Goal: Task Accomplishment & Management: Use online tool/utility

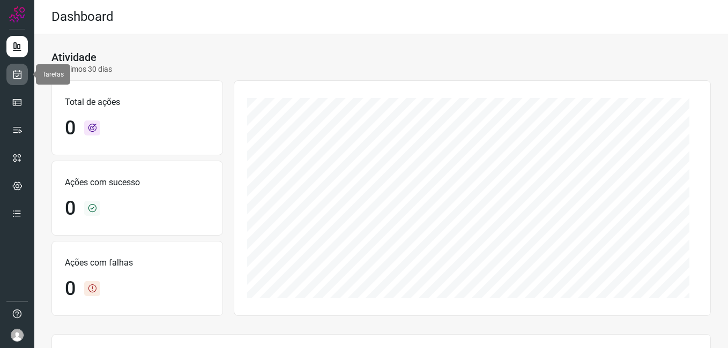
click at [19, 77] on icon at bounding box center [17, 74] width 11 height 11
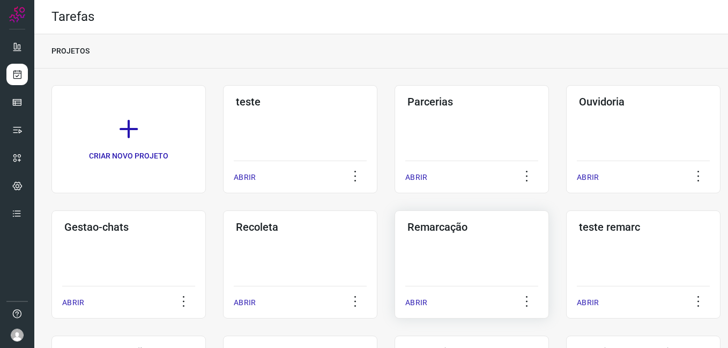
click at [472, 236] on div "Remarcação ABRIR" at bounding box center [471, 265] width 154 height 108
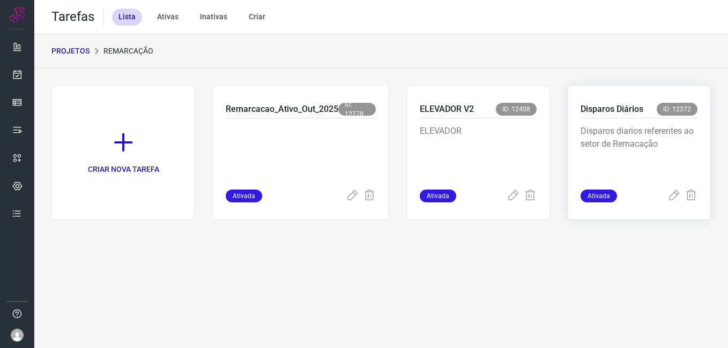
click at [658, 139] on p "Disparos diarios referentes ao setor de Remacação" at bounding box center [638, 152] width 117 height 54
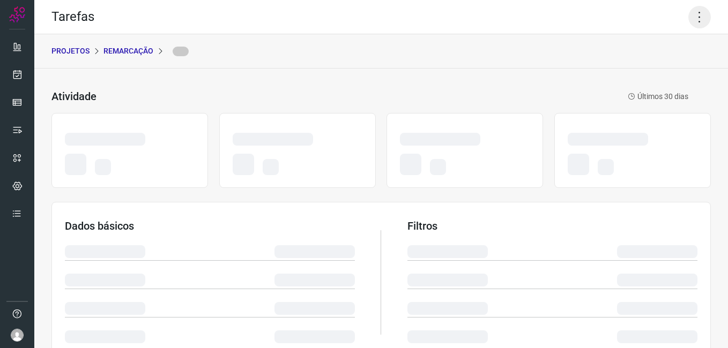
click at [698, 15] on icon at bounding box center [699, 17] width 23 height 23
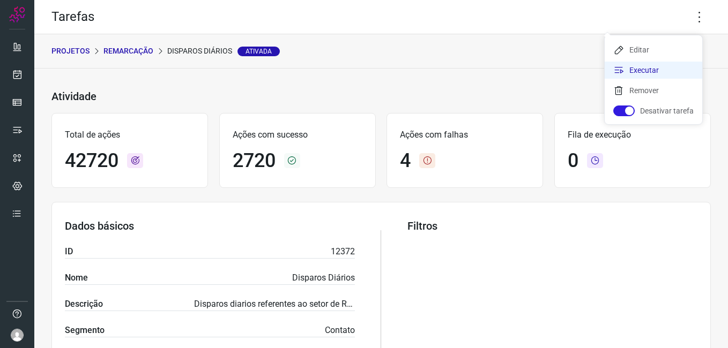
click at [656, 69] on li "Executar" at bounding box center [654, 70] width 98 height 17
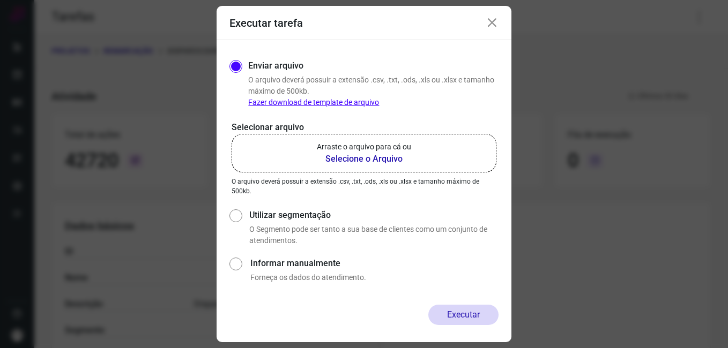
click at [396, 156] on b "Selecione o Arquivo" at bounding box center [364, 159] width 94 height 13
click at [0, 0] on input "Arraste o arquivo para cá ou Selecione o Arquivo" at bounding box center [0, 0] width 0 height 0
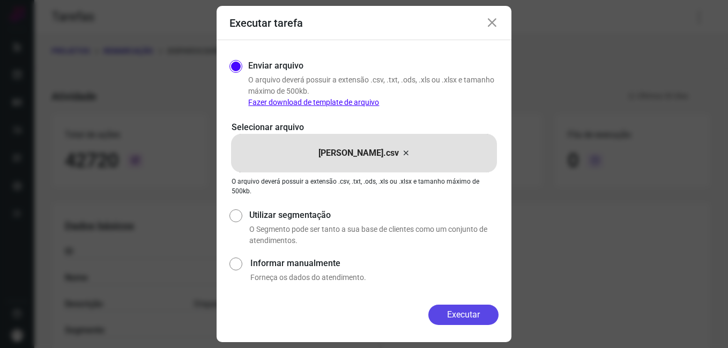
click at [469, 313] on button "Executar" at bounding box center [463, 315] width 70 height 20
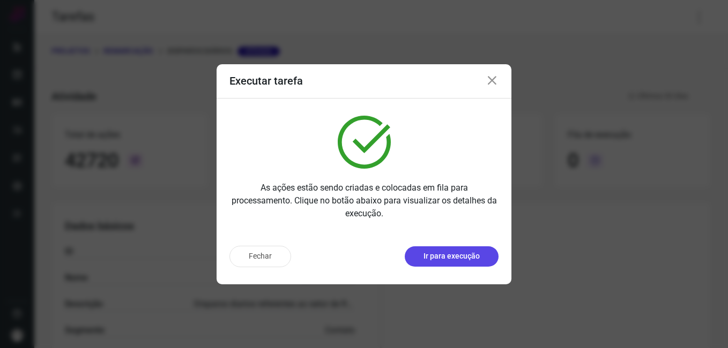
click at [456, 259] on p "Ir para execução" at bounding box center [451, 256] width 56 height 11
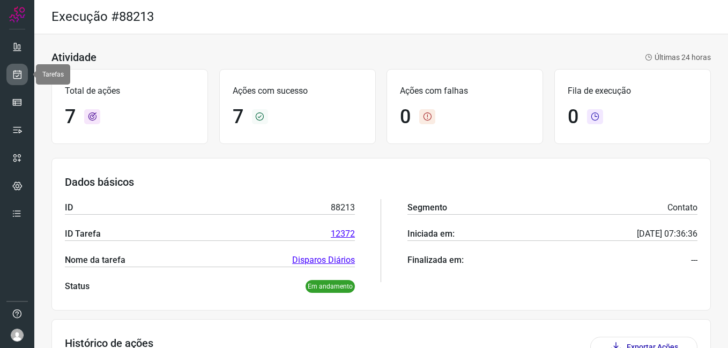
click at [13, 75] on icon at bounding box center [17, 74] width 11 height 11
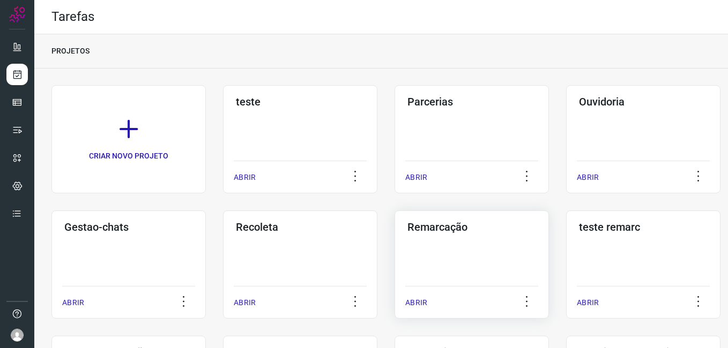
click at [449, 258] on div "Remarcação ABRIR" at bounding box center [471, 265] width 154 height 108
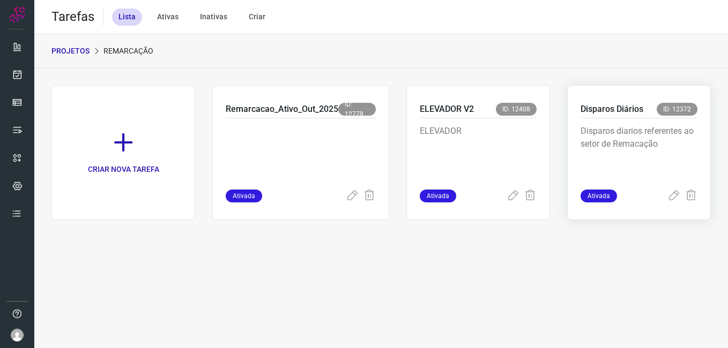
click at [627, 157] on p "Disparos diarios referentes ao setor de Remacação" at bounding box center [638, 152] width 117 height 54
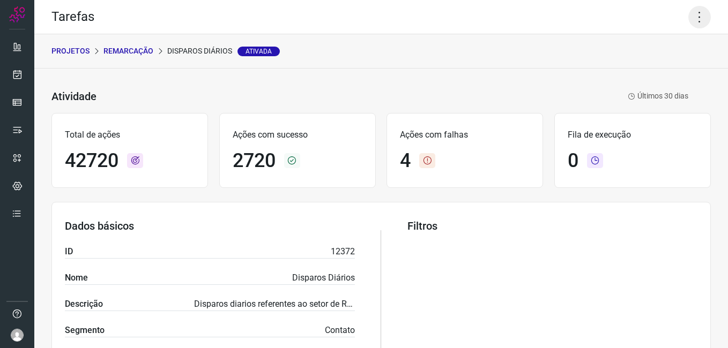
click at [688, 24] on icon at bounding box center [699, 17] width 23 height 23
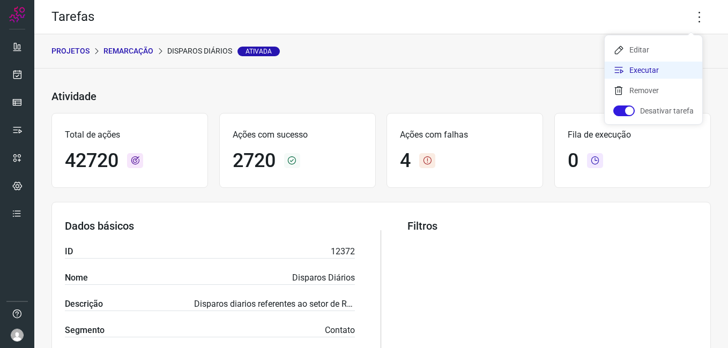
click at [652, 68] on li "Executar" at bounding box center [654, 70] width 98 height 17
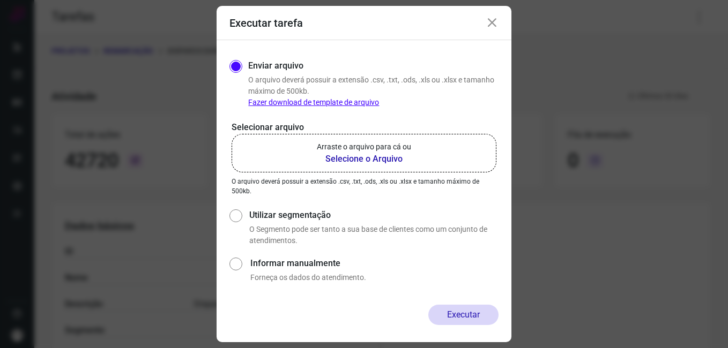
click at [366, 158] on b "Selecione o Arquivo" at bounding box center [364, 159] width 94 height 13
click at [0, 0] on input "Arraste o arquivo para cá ou Selecione o Arquivo" at bounding box center [0, 0] width 0 height 0
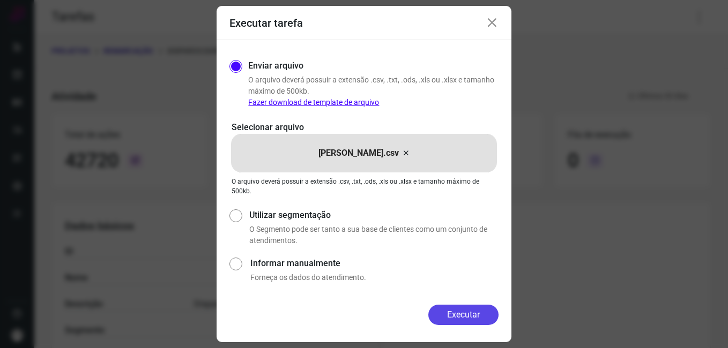
click at [470, 321] on button "Executar" at bounding box center [463, 315] width 70 height 20
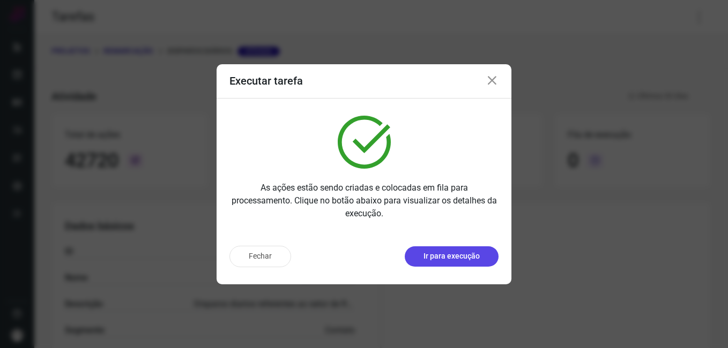
click at [446, 251] on p "Ir para execução" at bounding box center [451, 256] width 56 height 11
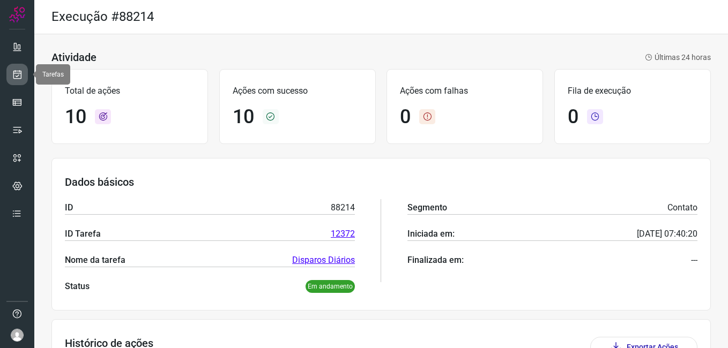
click at [13, 73] on icon at bounding box center [17, 74] width 11 height 11
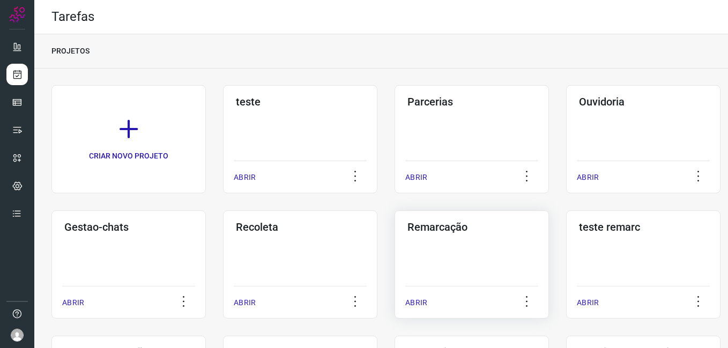
click at [454, 233] on h3 "Remarcação" at bounding box center [471, 227] width 129 height 13
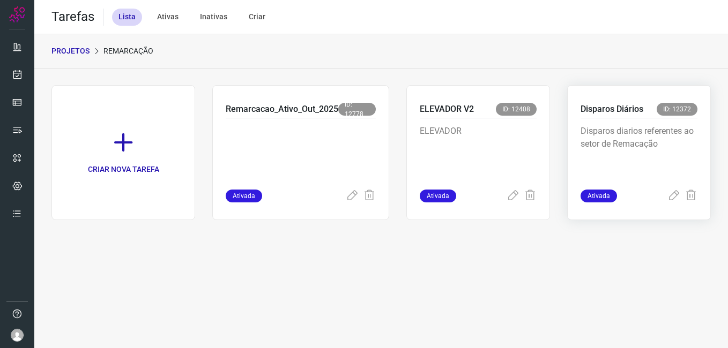
click at [665, 147] on p "Disparos diarios referentes ao setor de Remacação" at bounding box center [638, 152] width 117 height 54
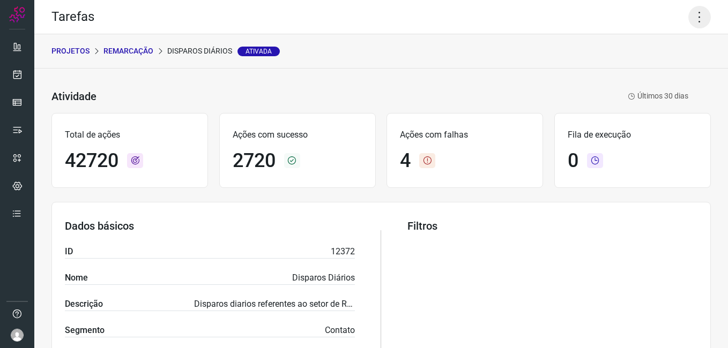
click at [693, 18] on icon at bounding box center [699, 17] width 23 height 23
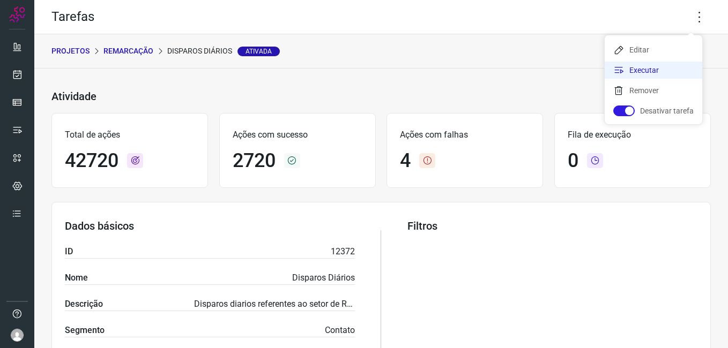
click at [641, 72] on li "Executar" at bounding box center [654, 70] width 98 height 17
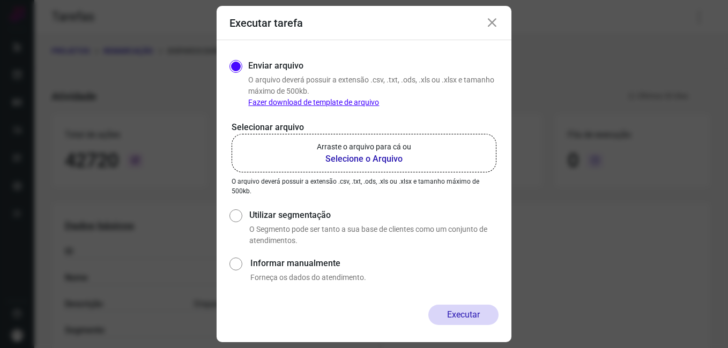
click at [400, 159] on b "Selecione o Arquivo" at bounding box center [364, 159] width 94 height 13
click at [0, 0] on input "Arraste o arquivo para cá ou Selecione o Arquivo" at bounding box center [0, 0] width 0 height 0
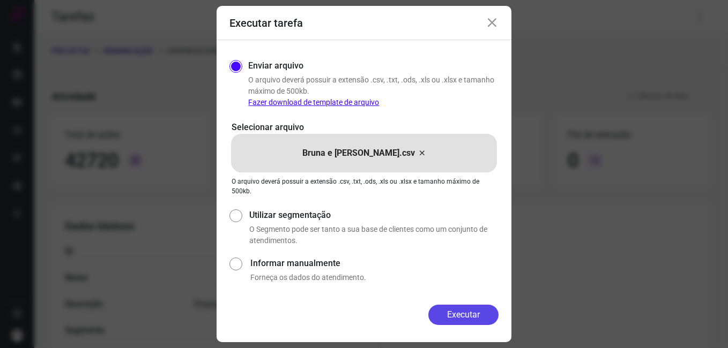
click at [476, 321] on button "Executar" at bounding box center [463, 315] width 70 height 20
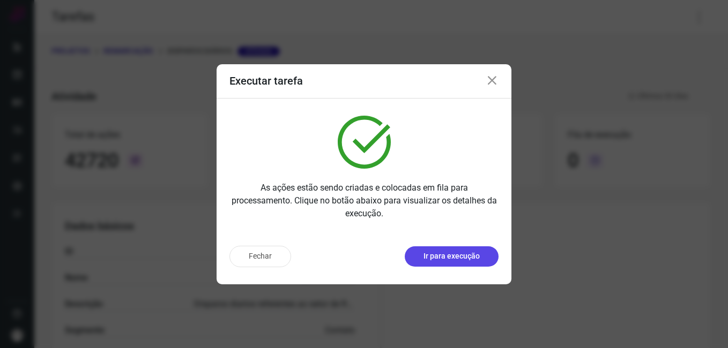
click at [442, 250] on button "Ir para execução" at bounding box center [452, 257] width 94 height 20
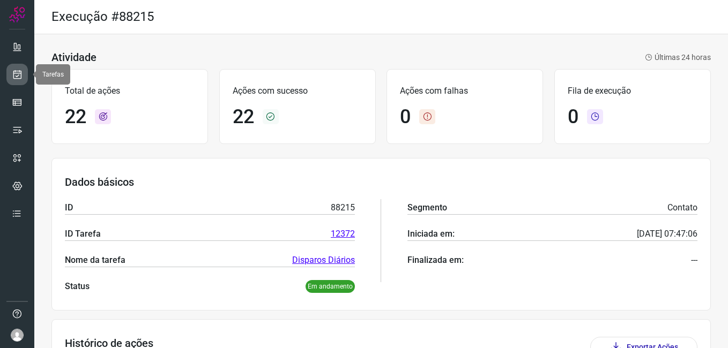
click at [20, 73] on icon at bounding box center [17, 74] width 11 height 11
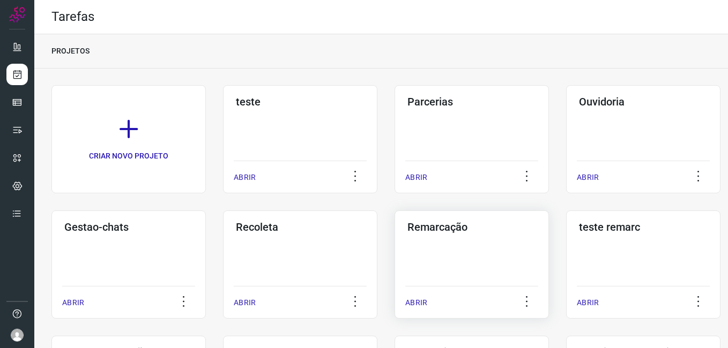
click at [465, 252] on div "Remarcação ABRIR" at bounding box center [471, 265] width 154 height 108
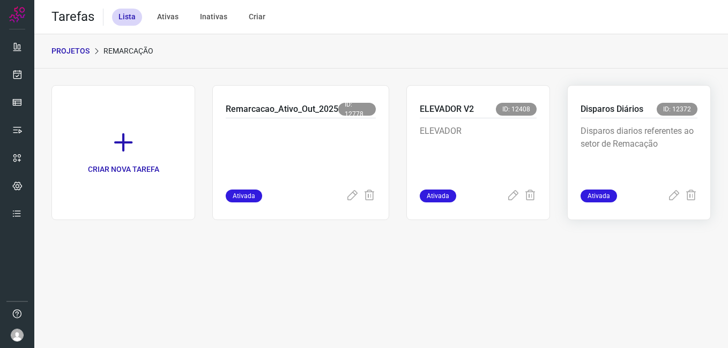
click at [631, 150] on p "Disparos diarios referentes ao setor de Remacação" at bounding box center [638, 152] width 117 height 54
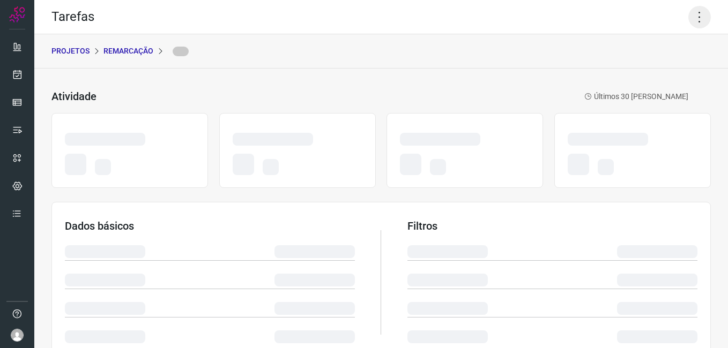
click at [692, 22] on icon at bounding box center [699, 17] width 23 height 23
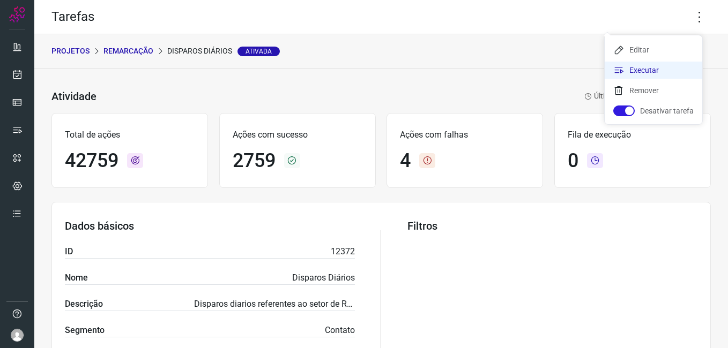
click at [630, 68] on li "Executar" at bounding box center [654, 70] width 98 height 17
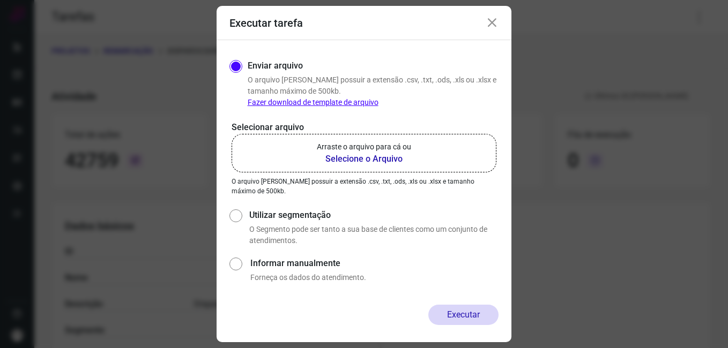
click at [344, 158] on b "Selecione o Arquivo" at bounding box center [364, 159] width 94 height 13
click at [0, 0] on input "Arraste o arquivo para cá ou Selecione o Arquivo" at bounding box center [0, 0] width 0 height 0
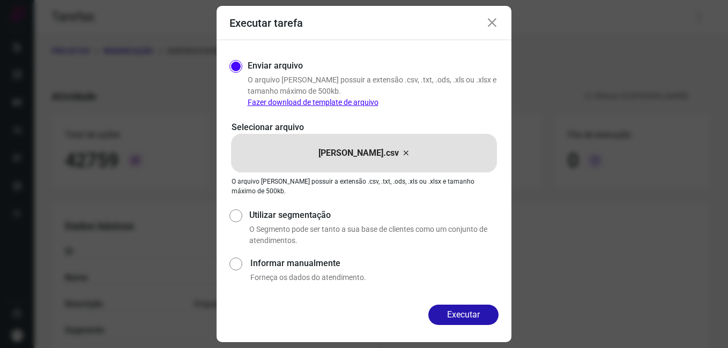
click at [458, 307] on button "Executar" at bounding box center [463, 315] width 70 height 20
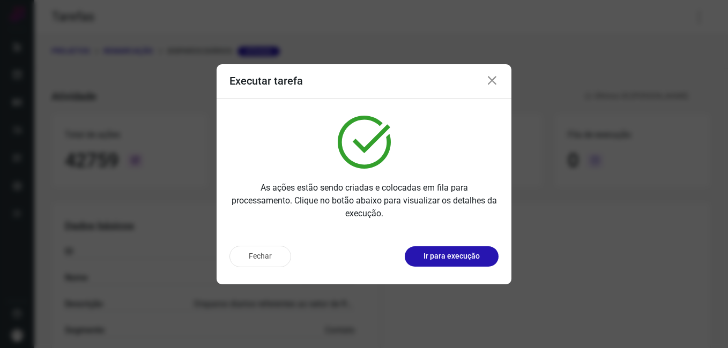
click at [458, 267] on div "Fechar Ir para execução" at bounding box center [363, 256] width 269 height 21
click at [456, 258] on p "Ir para execução" at bounding box center [451, 256] width 56 height 11
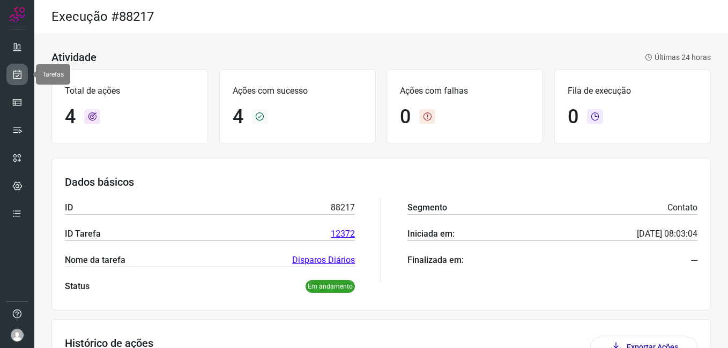
click at [24, 74] on link at bounding box center [16, 74] width 21 height 21
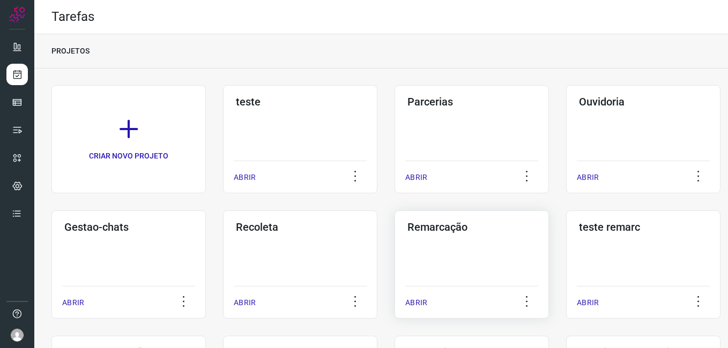
click at [466, 251] on div "Remarcação ABRIR" at bounding box center [471, 265] width 154 height 108
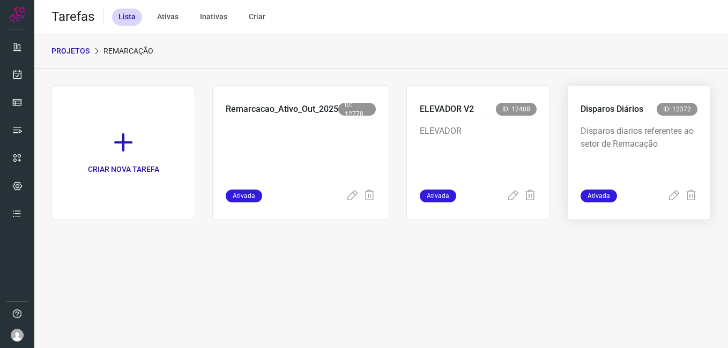
click at [621, 147] on p "Disparos diarios referentes ao setor de Remacação" at bounding box center [638, 152] width 117 height 54
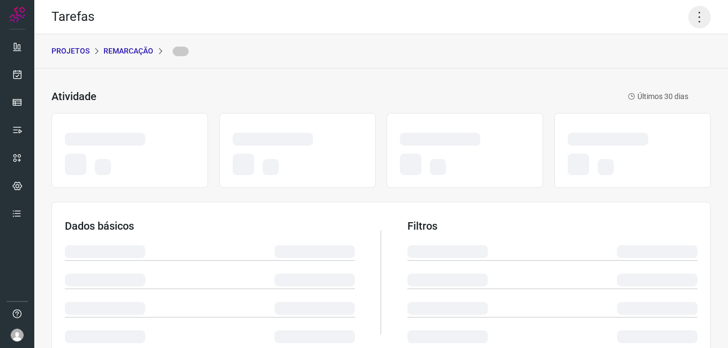
click at [690, 13] on icon at bounding box center [699, 17] width 23 height 23
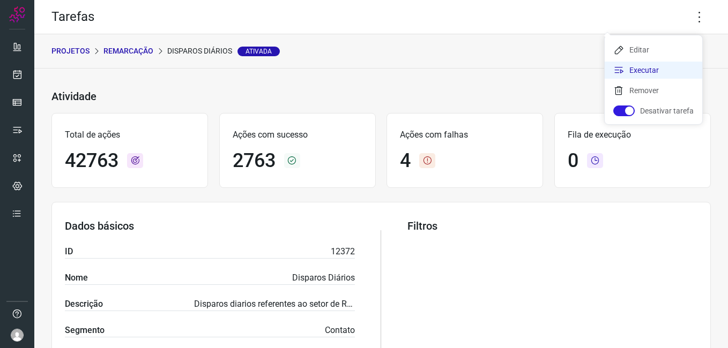
click at [650, 76] on li "Executar" at bounding box center [654, 70] width 98 height 17
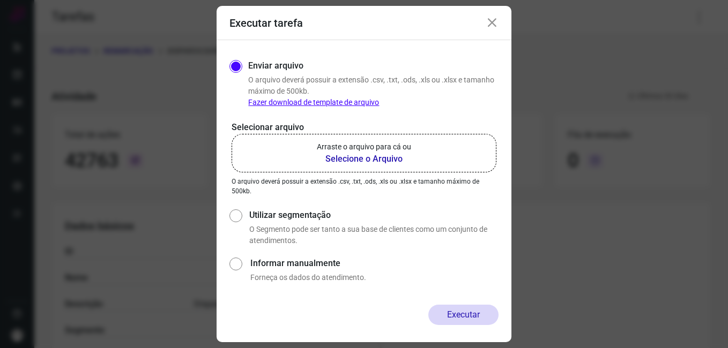
click at [386, 162] on b "Selecione o Arquivo" at bounding box center [364, 159] width 94 height 13
click at [0, 0] on input "Arraste o arquivo para cá ou Selecione o Arquivo" at bounding box center [0, 0] width 0 height 0
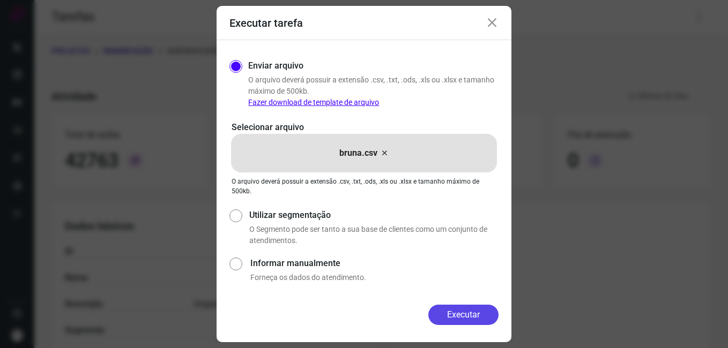
click at [476, 312] on button "Executar" at bounding box center [463, 315] width 70 height 20
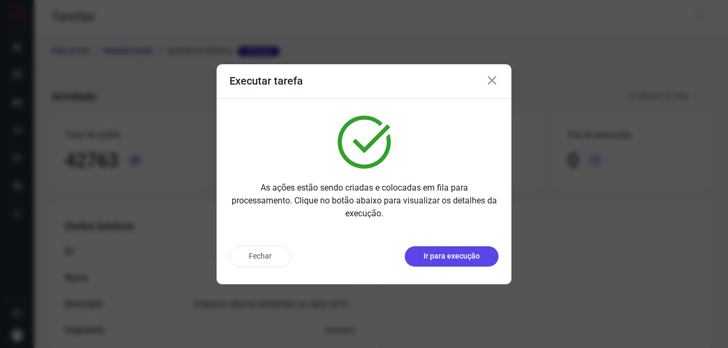
click at [440, 253] on p "Ir para execução" at bounding box center [451, 256] width 56 height 11
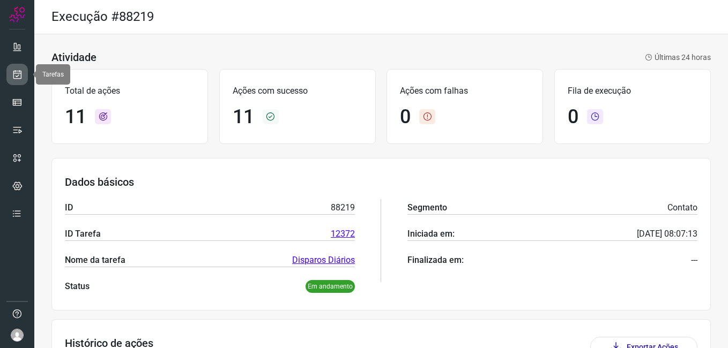
click at [17, 78] on icon at bounding box center [17, 74] width 11 height 11
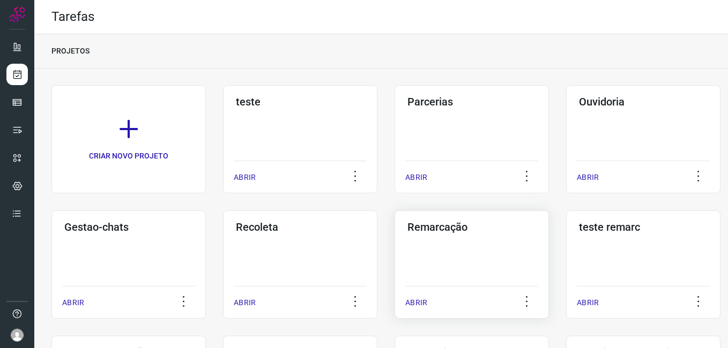
click at [460, 241] on div "Remarcação ABRIR" at bounding box center [471, 265] width 154 height 108
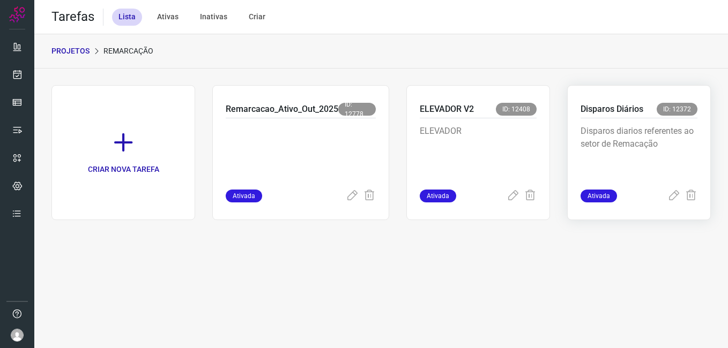
click at [622, 124] on div "Disparos diarios referentes ao setor de Remacação" at bounding box center [638, 153] width 117 height 71
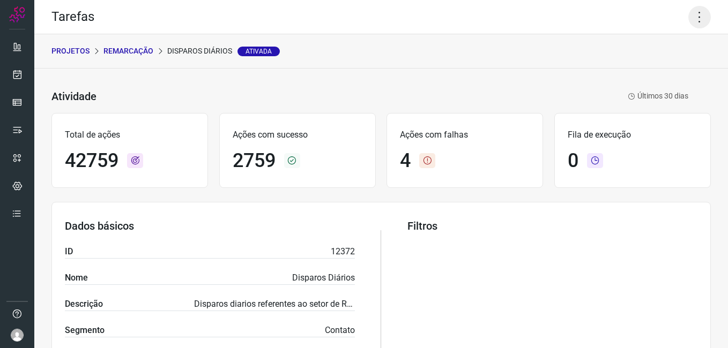
click at [700, 24] on icon at bounding box center [699, 17] width 23 height 23
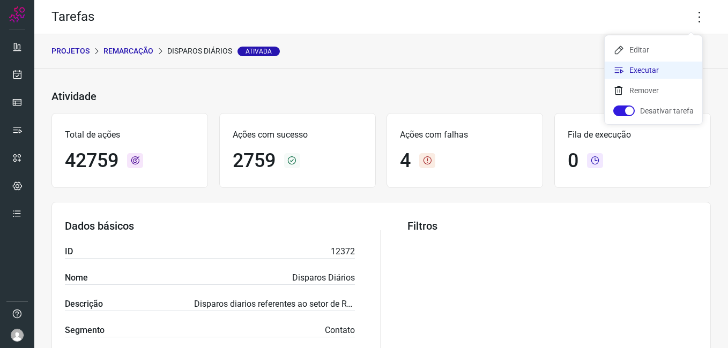
click at [649, 69] on li "Executar" at bounding box center [654, 70] width 98 height 17
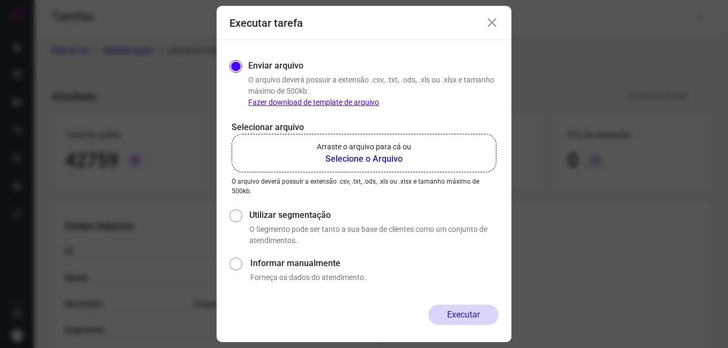
click at [360, 159] on b "Selecione o Arquivo" at bounding box center [364, 159] width 94 height 13
click at [0, 0] on input "Arraste o arquivo para cá ou Selecione o Arquivo" at bounding box center [0, 0] width 0 height 0
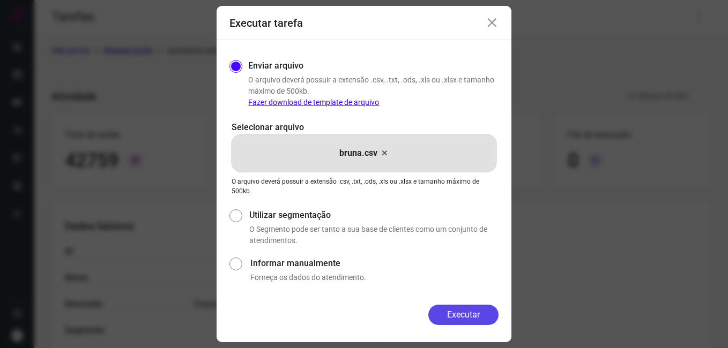
click at [458, 317] on button "Executar" at bounding box center [463, 315] width 70 height 20
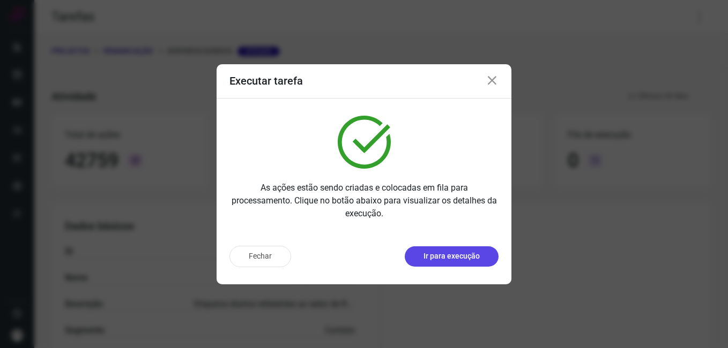
click at [471, 251] on p "Ir para execução" at bounding box center [451, 256] width 56 height 11
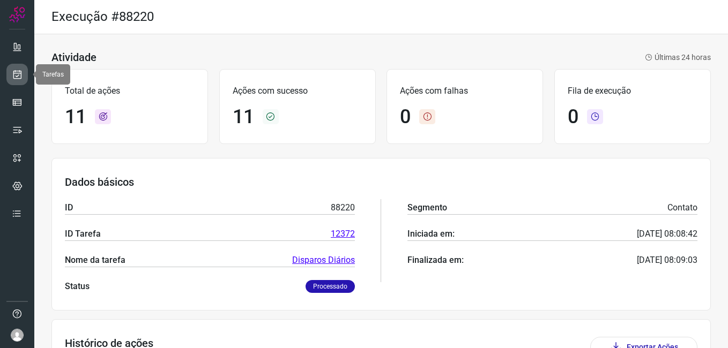
click at [17, 78] on icon at bounding box center [17, 74] width 11 height 11
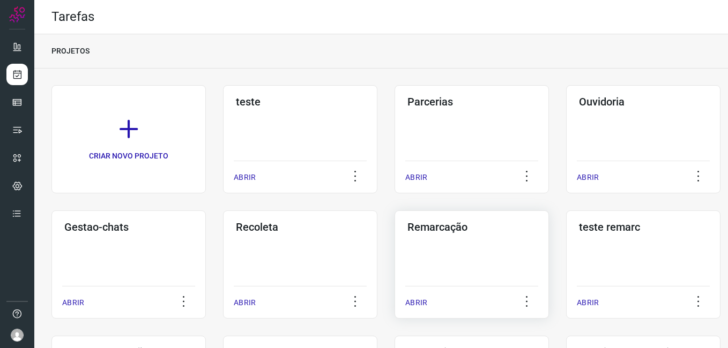
click at [440, 247] on div "Remarcação ABRIR" at bounding box center [471, 265] width 154 height 108
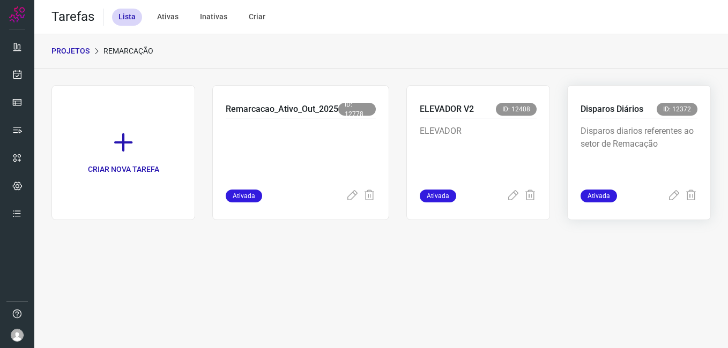
click at [621, 132] on p "Disparos diarios referentes ao setor de Remacação" at bounding box center [638, 152] width 117 height 54
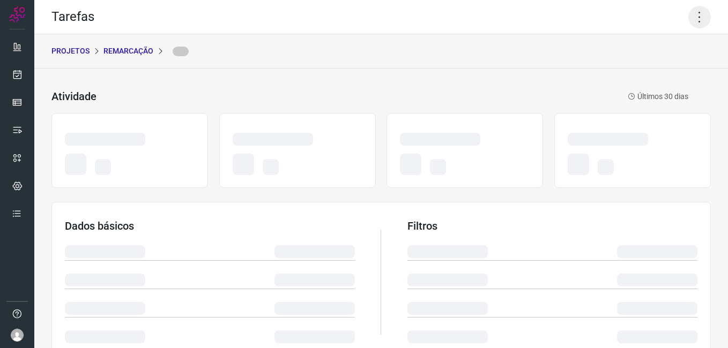
click at [692, 18] on icon at bounding box center [699, 17] width 23 height 23
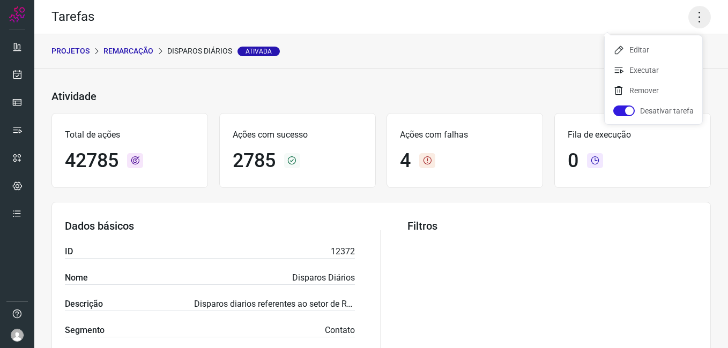
click at [691, 17] on icon at bounding box center [699, 17] width 23 height 23
click at [636, 72] on li "Executar" at bounding box center [654, 70] width 98 height 17
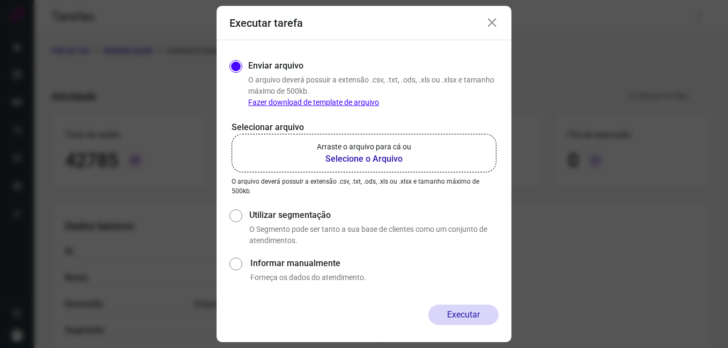
click at [376, 158] on b "Selecione o Arquivo" at bounding box center [364, 159] width 94 height 13
click at [0, 0] on input "Arraste o arquivo para cá ou Selecione o Arquivo" at bounding box center [0, 0] width 0 height 0
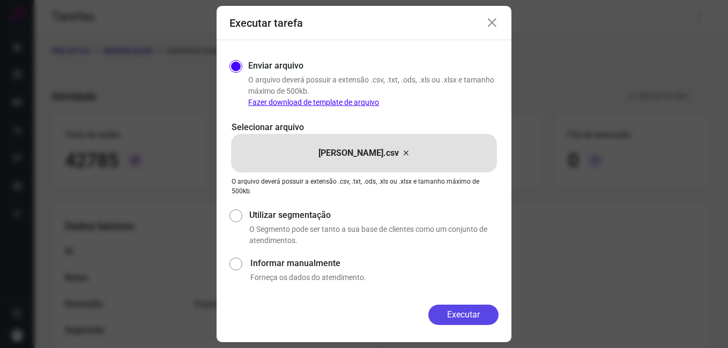
click at [473, 314] on button "Executar" at bounding box center [463, 315] width 70 height 20
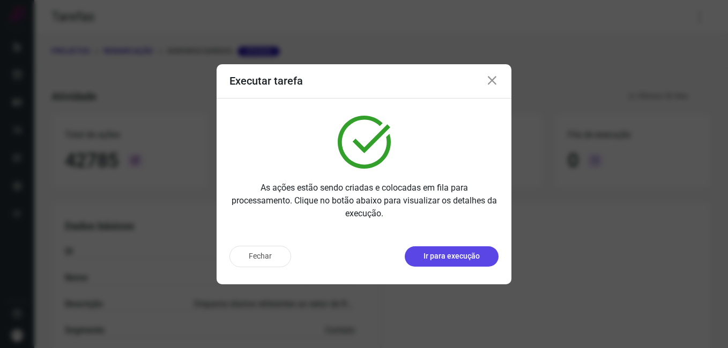
click at [442, 263] on button "Ir para execução" at bounding box center [452, 257] width 94 height 20
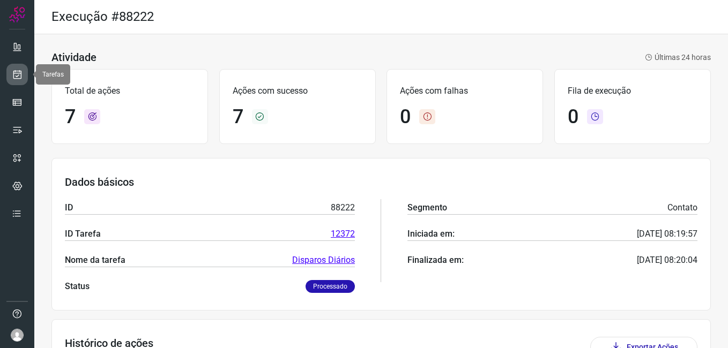
click at [23, 75] on link at bounding box center [16, 74] width 21 height 21
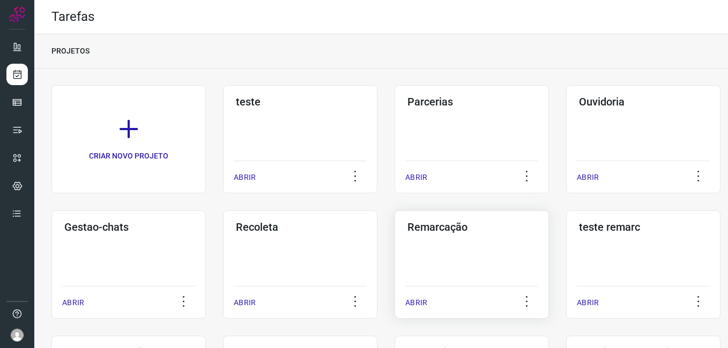
click at [482, 240] on div "Remarcação ABRIR" at bounding box center [471, 265] width 154 height 108
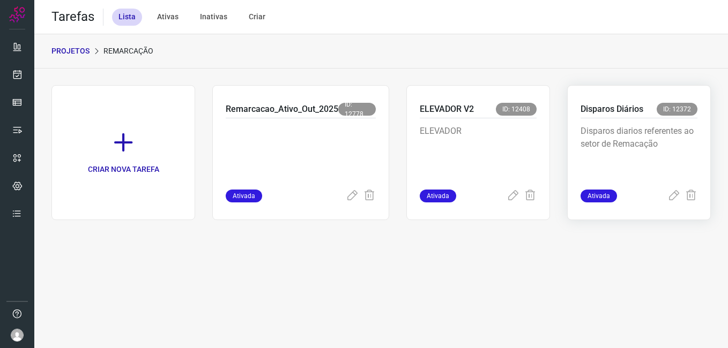
click at [615, 143] on p "Disparos diarios referentes ao setor de Remacação" at bounding box center [638, 152] width 117 height 54
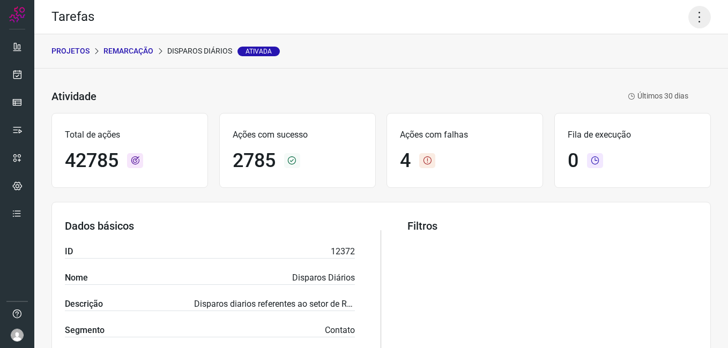
click at [688, 17] on icon at bounding box center [699, 17] width 23 height 23
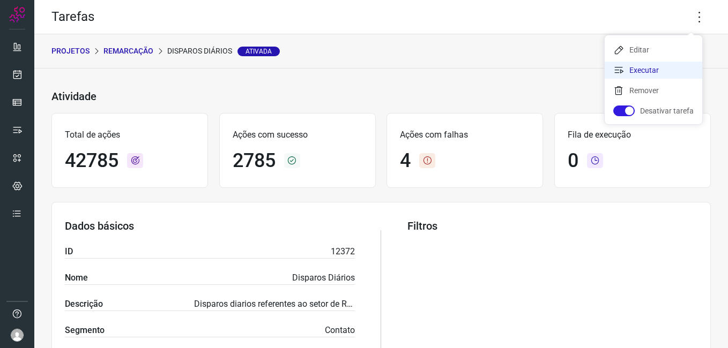
click at [628, 69] on li "Executar" at bounding box center [654, 70] width 98 height 17
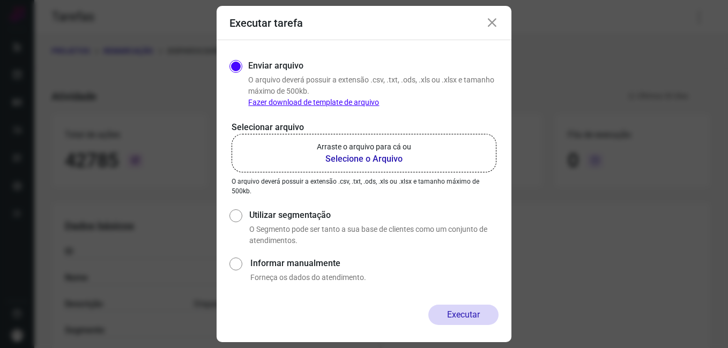
click at [385, 159] on b "Selecione o Arquivo" at bounding box center [364, 159] width 94 height 13
click at [0, 0] on input "Arraste o arquivo para cá ou Selecione o Arquivo" at bounding box center [0, 0] width 0 height 0
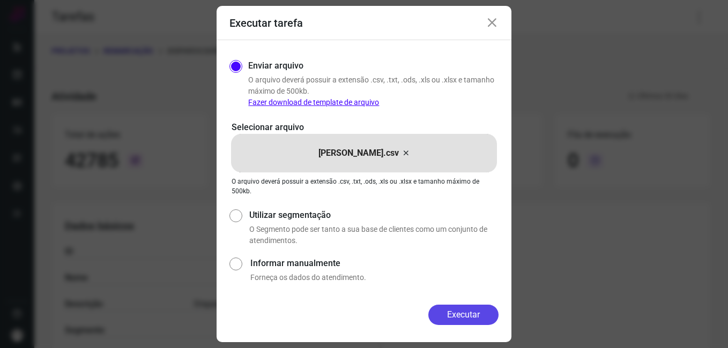
click at [440, 319] on button "Executar" at bounding box center [463, 315] width 70 height 20
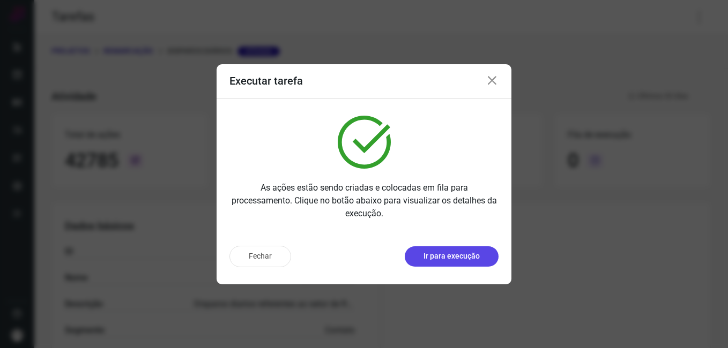
click at [447, 264] on button "Ir para execução" at bounding box center [452, 257] width 94 height 20
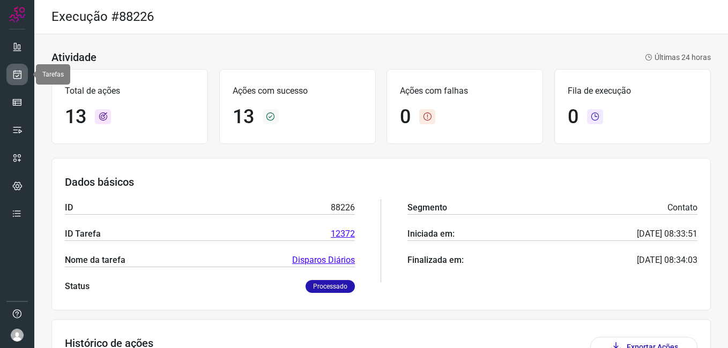
click at [20, 75] on icon at bounding box center [17, 74] width 11 height 11
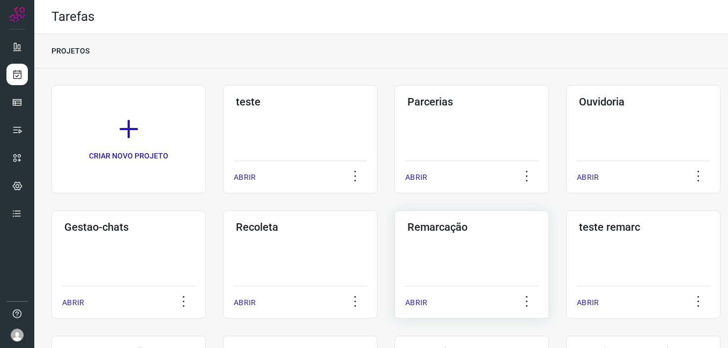
click at [479, 253] on div "Remarcação ABRIR" at bounding box center [471, 265] width 154 height 108
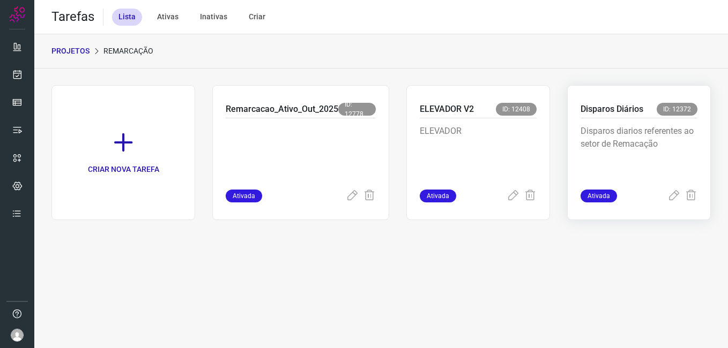
click at [627, 130] on p "Disparos diarios referentes ao setor de Remacação" at bounding box center [638, 152] width 117 height 54
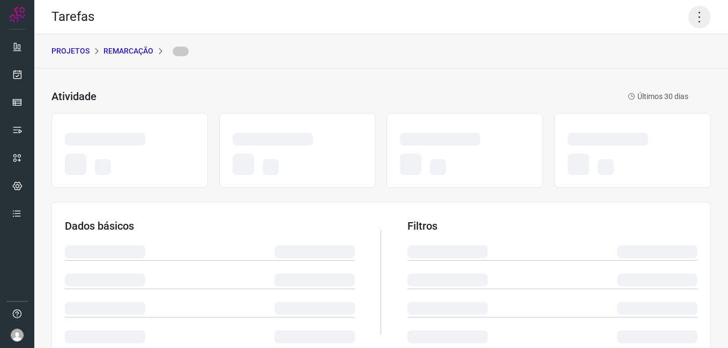
click at [692, 20] on icon at bounding box center [699, 17] width 23 height 23
click at [688, 19] on icon at bounding box center [699, 17] width 23 height 23
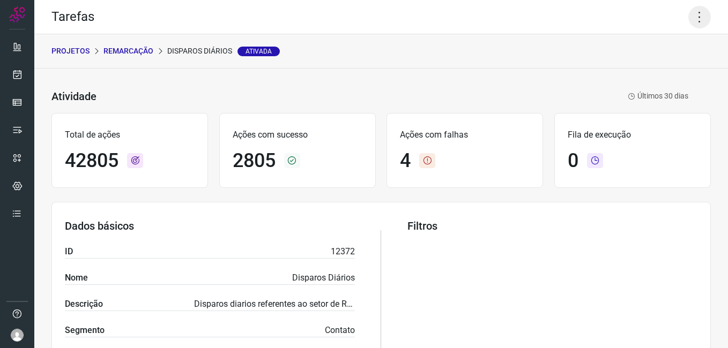
click at [695, 20] on icon at bounding box center [699, 17] width 23 height 23
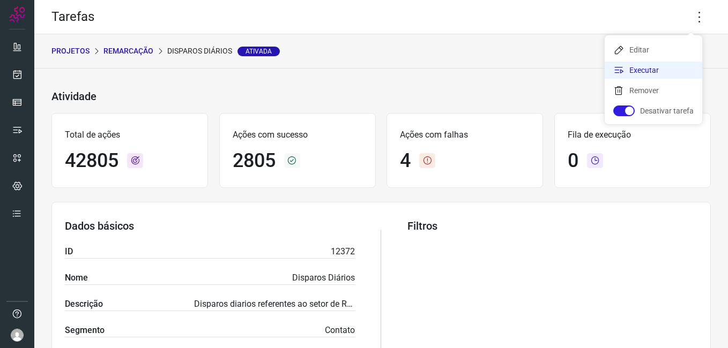
click at [656, 78] on li "Executar" at bounding box center [654, 70] width 98 height 17
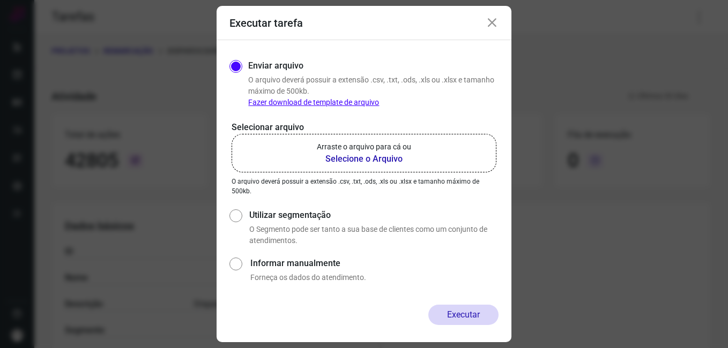
click at [388, 159] on b "Selecione o Arquivo" at bounding box center [364, 159] width 94 height 13
click at [0, 0] on input "Arraste o arquivo para cá ou Selecione o Arquivo" at bounding box center [0, 0] width 0 height 0
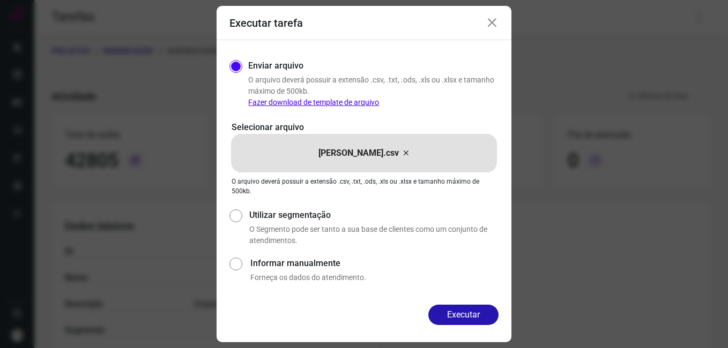
drag, startPoint x: 455, startPoint y: 305, endPoint x: 461, endPoint y: 315, distance: 12.0
click at [456, 306] on button "Executar" at bounding box center [463, 315] width 70 height 20
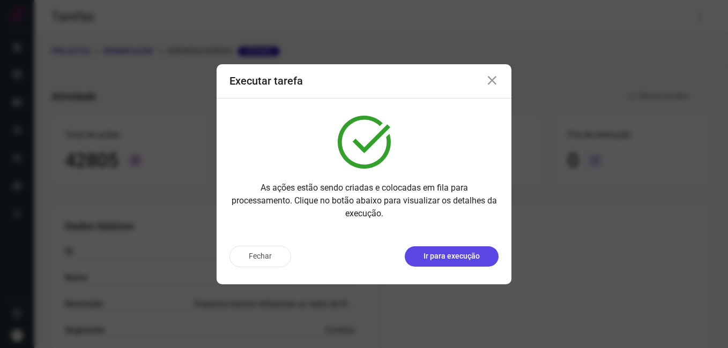
click at [440, 257] on p "Ir para execução" at bounding box center [451, 256] width 56 height 11
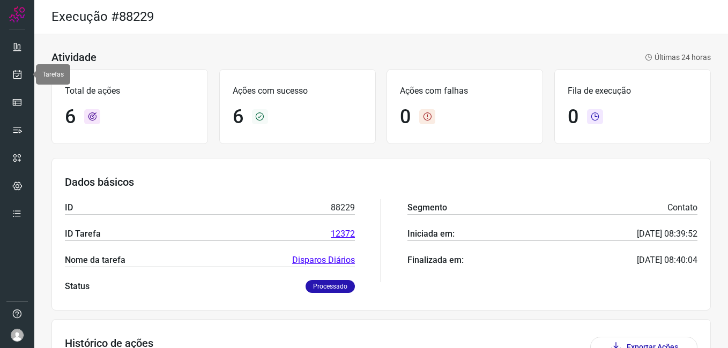
drag, startPoint x: 17, startPoint y: 74, endPoint x: 42, endPoint y: 83, distance: 26.1
click at [18, 73] on icon at bounding box center [17, 74] width 11 height 11
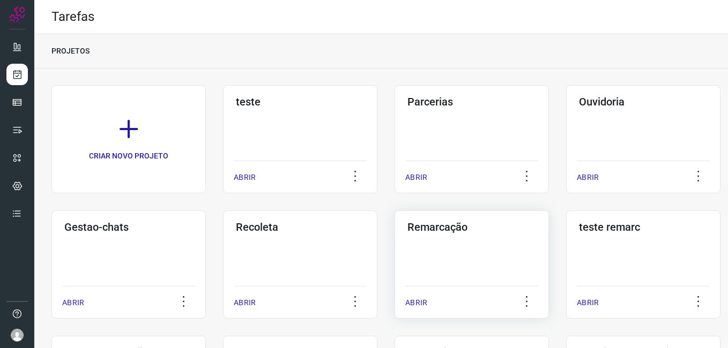
click at [453, 275] on div "Remarcação ABRIR" at bounding box center [471, 265] width 154 height 108
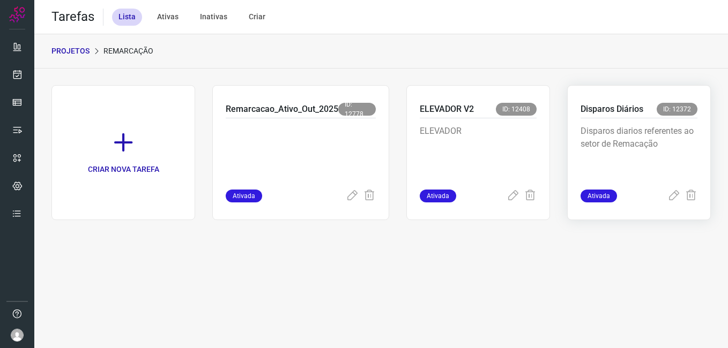
click at [664, 141] on p "Disparos diarios referentes ao setor de Remacação" at bounding box center [638, 152] width 117 height 54
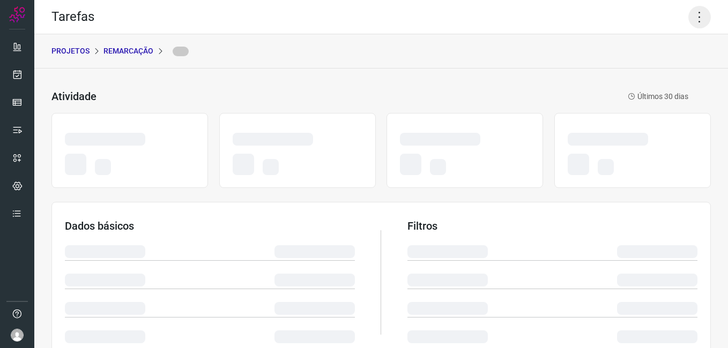
click at [688, 13] on icon at bounding box center [699, 17] width 23 height 23
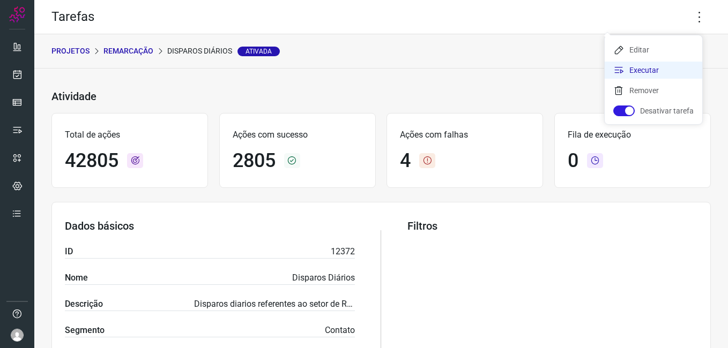
click at [652, 71] on li "Executar" at bounding box center [654, 70] width 98 height 17
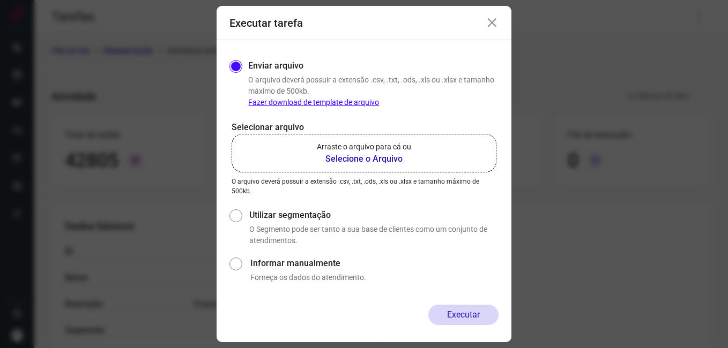
click at [395, 157] on b "Selecione o Arquivo" at bounding box center [364, 159] width 94 height 13
click at [0, 0] on input "Arraste o arquivo para cá ou Selecione o Arquivo" at bounding box center [0, 0] width 0 height 0
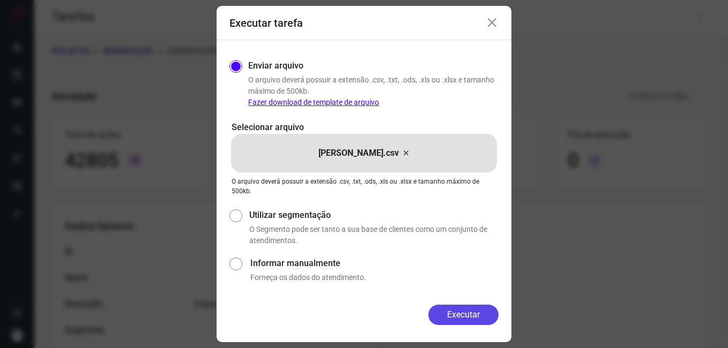
click at [451, 314] on button "Executar" at bounding box center [463, 315] width 70 height 20
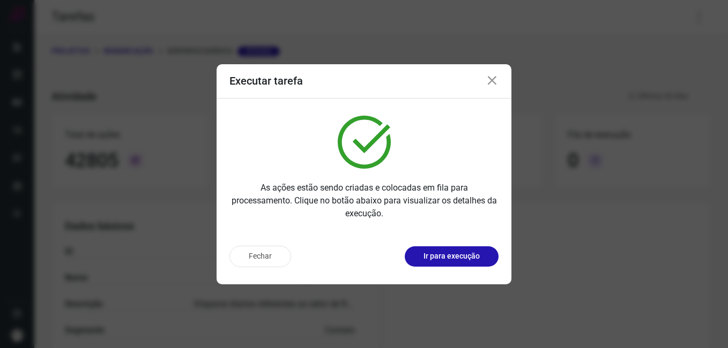
click at [493, 81] on icon at bounding box center [492, 81] width 13 height 13
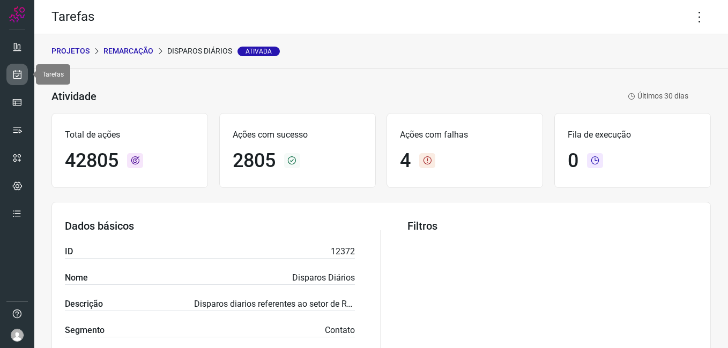
click at [20, 76] on icon at bounding box center [17, 74] width 11 height 11
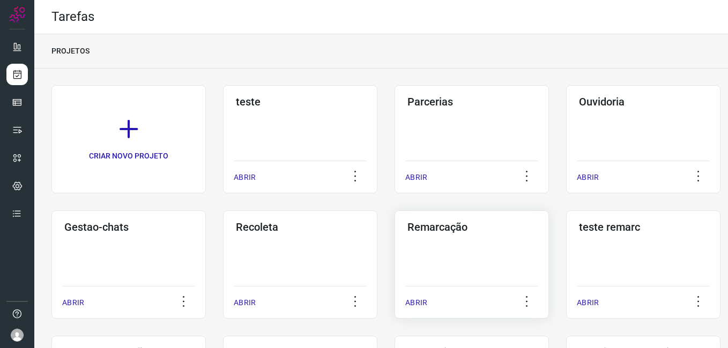
click at [495, 265] on div "Remarcação ABRIR" at bounding box center [471, 265] width 154 height 108
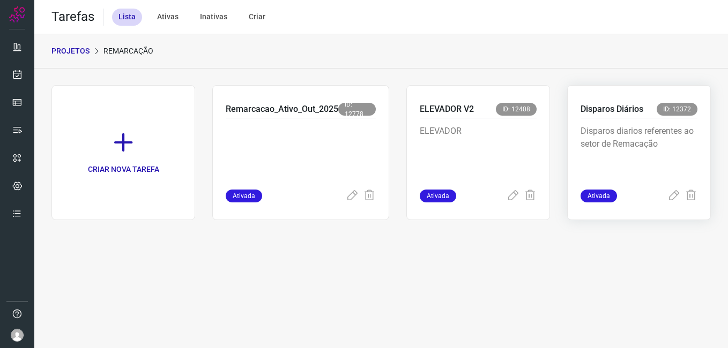
click at [643, 126] on p "Disparos diarios referentes ao setor de Remacação" at bounding box center [638, 152] width 117 height 54
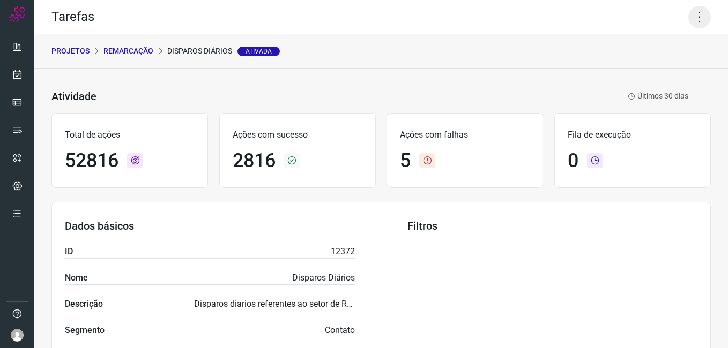
click at [690, 24] on icon at bounding box center [699, 17] width 23 height 23
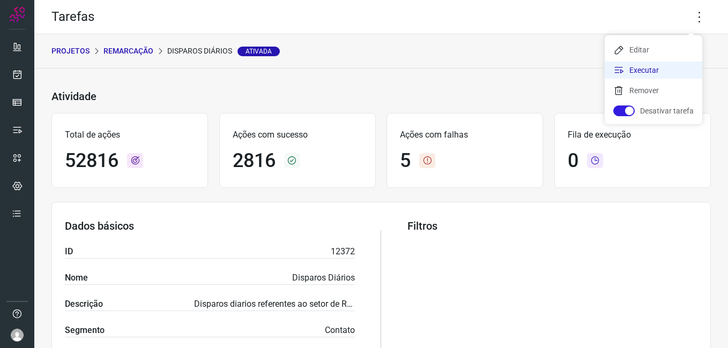
click at [648, 73] on li "Executar" at bounding box center [654, 70] width 98 height 17
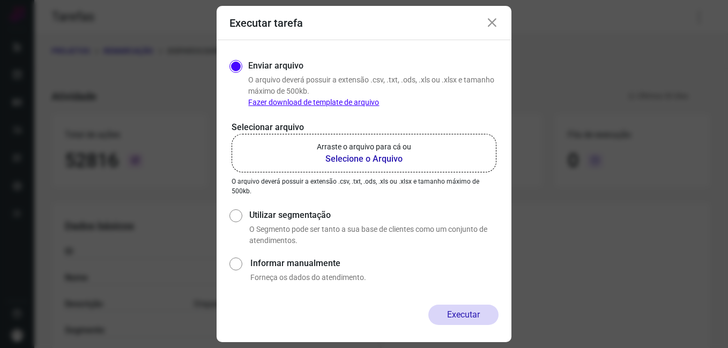
click at [391, 156] on b "Selecione o Arquivo" at bounding box center [364, 159] width 94 height 13
click at [0, 0] on input "Arraste o arquivo para cá ou Selecione o Arquivo" at bounding box center [0, 0] width 0 height 0
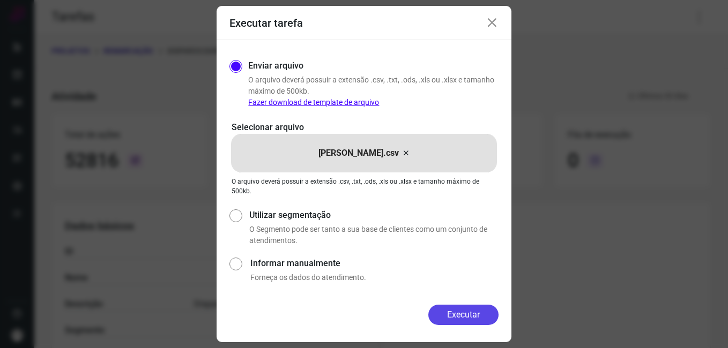
click at [482, 318] on button "Executar" at bounding box center [463, 315] width 70 height 20
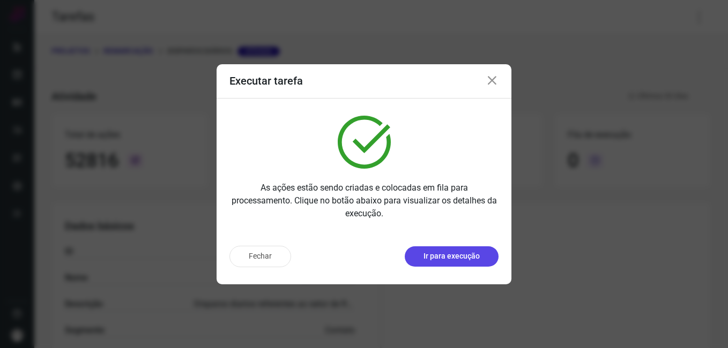
click at [452, 256] on p "Ir para execução" at bounding box center [451, 256] width 56 height 11
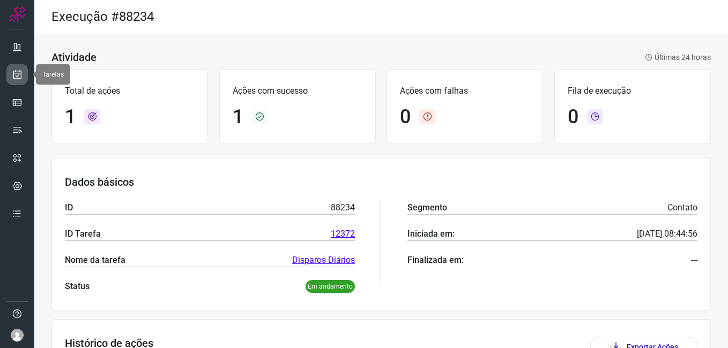
click at [19, 81] on link at bounding box center [16, 74] width 21 height 21
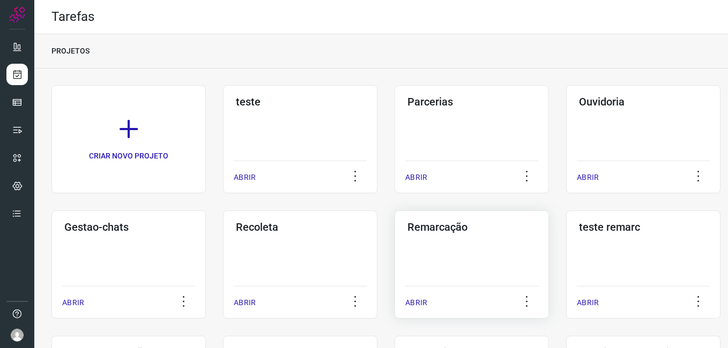
click at [460, 247] on div "Remarcação ABRIR" at bounding box center [471, 265] width 154 height 108
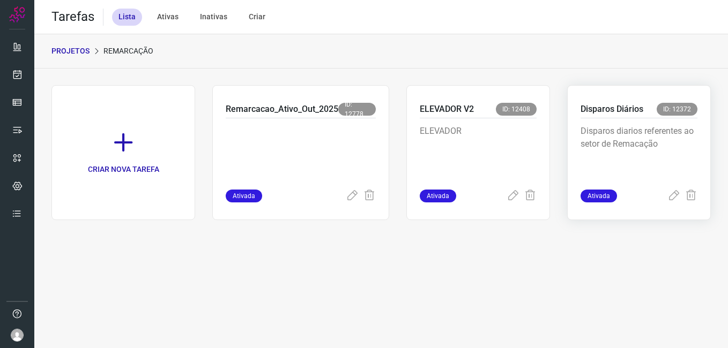
click at [631, 165] on p "Disparos diarios referentes ao setor de Remacação" at bounding box center [638, 152] width 117 height 54
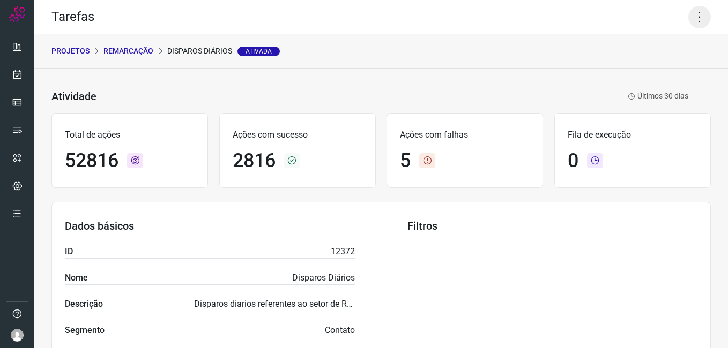
click at [696, 20] on icon at bounding box center [699, 17] width 23 height 23
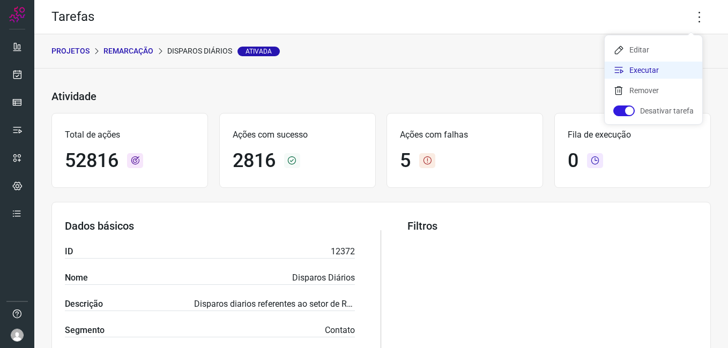
click at [628, 70] on li "Executar" at bounding box center [654, 70] width 98 height 17
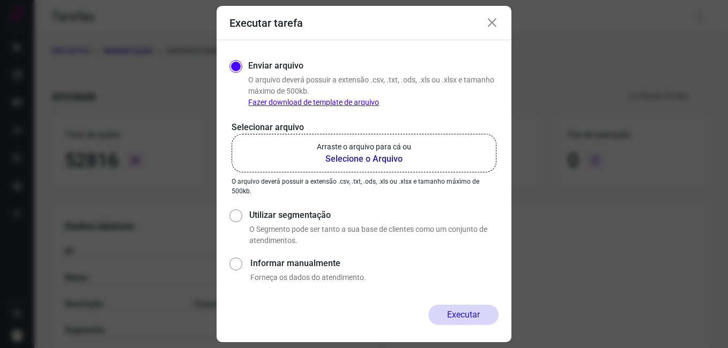
click at [374, 167] on label "Arraste o arquivo para cá ou Selecione o Arquivo" at bounding box center [364, 153] width 265 height 39
click at [0, 0] on input "Arraste o arquivo para cá ou Selecione o Arquivo" at bounding box center [0, 0] width 0 height 0
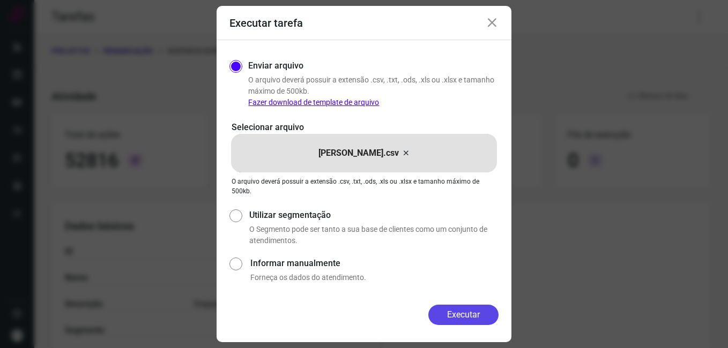
click at [481, 312] on button "Executar" at bounding box center [463, 315] width 70 height 20
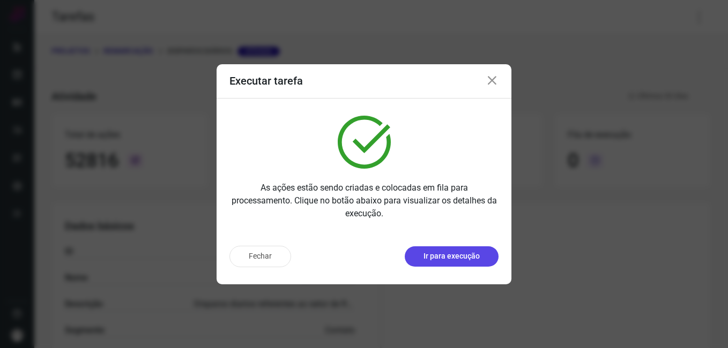
click at [482, 257] on button "Ir para execução" at bounding box center [452, 257] width 94 height 20
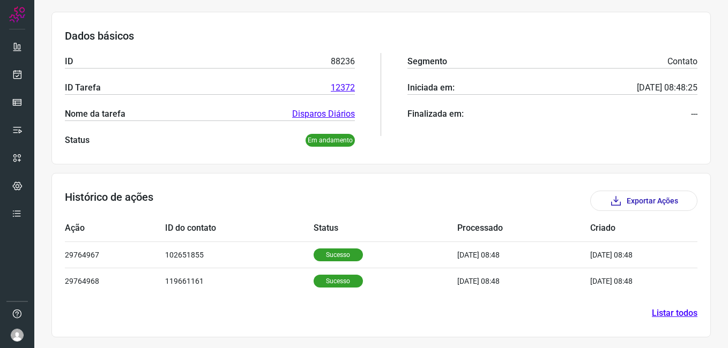
scroll to position [146, 0]
click at [23, 80] on link at bounding box center [16, 74] width 21 height 21
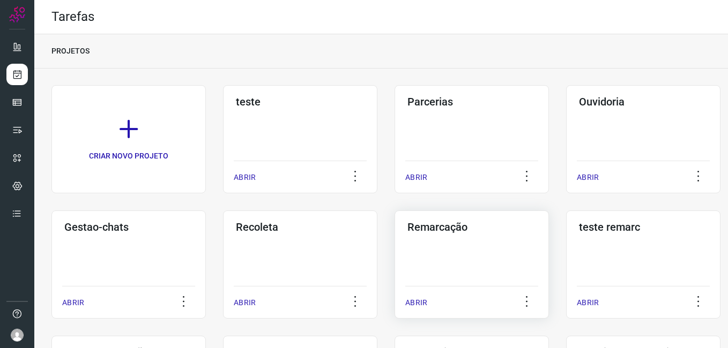
click at [433, 235] on div "Remarcação ABRIR" at bounding box center [471, 265] width 154 height 108
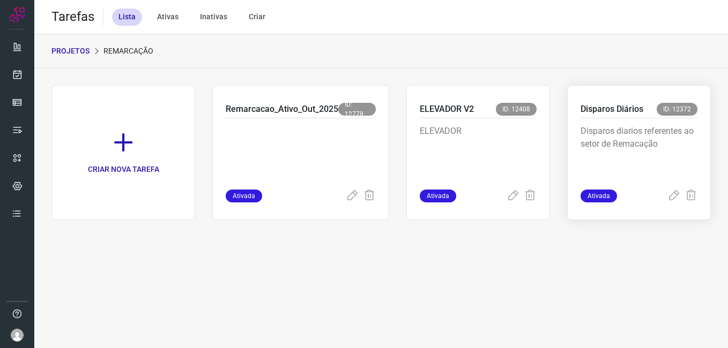
click at [628, 116] on div "Disparos Diários ID: 12372" at bounding box center [638, 111] width 117 height 16
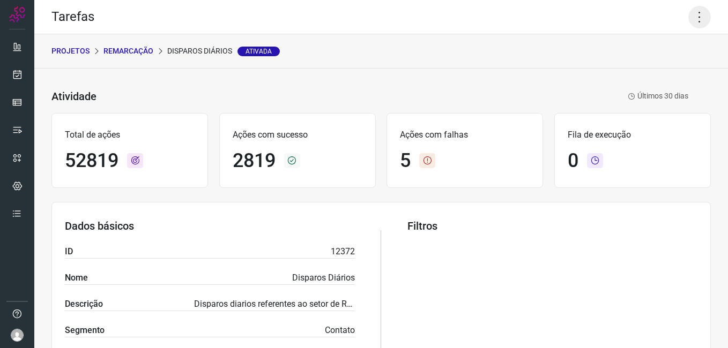
click at [696, 19] on icon at bounding box center [699, 17] width 23 height 23
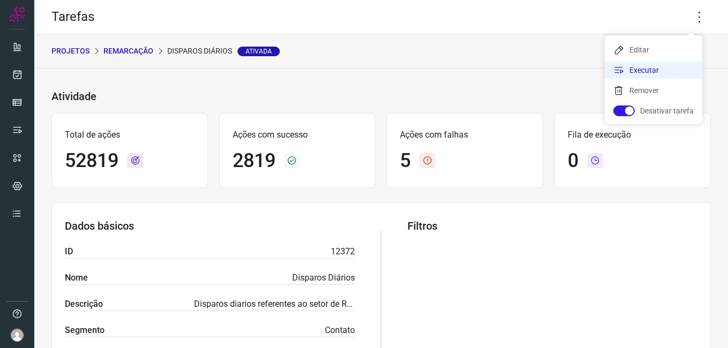
click at [668, 73] on li "Executar" at bounding box center [654, 70] width 98 height 17
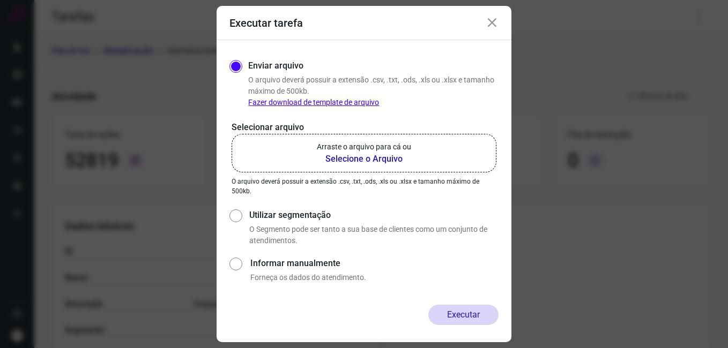
click at [394, 161] on b "Selecione o Arquivo" at bounding box center [364, 159] width 94 height 13
click at [0, 0] on input "Arraste o arquivo para cá ou Selecione o Arquivo" at bounding box center [0, 0] width 0 height 0
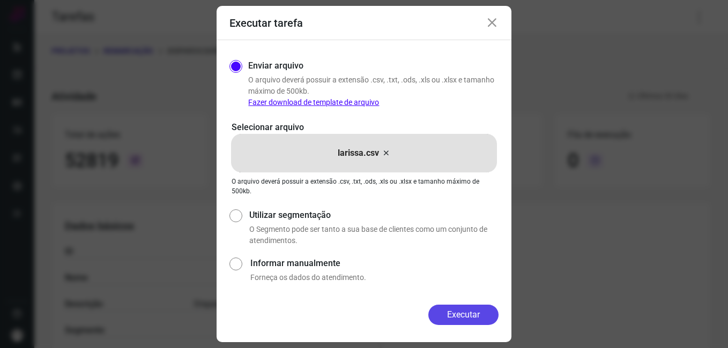
click at [459, 309] on button "Executar" at bounding box center [463, 315] width 70 height 20
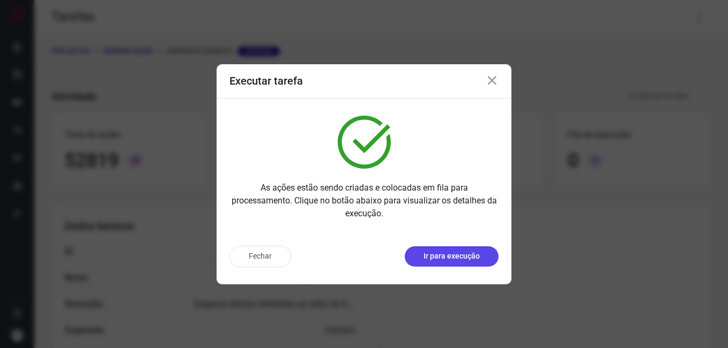
click at [451, 264] on button "Ir para execução" at bounding box center [452, 257] width 94 height 20
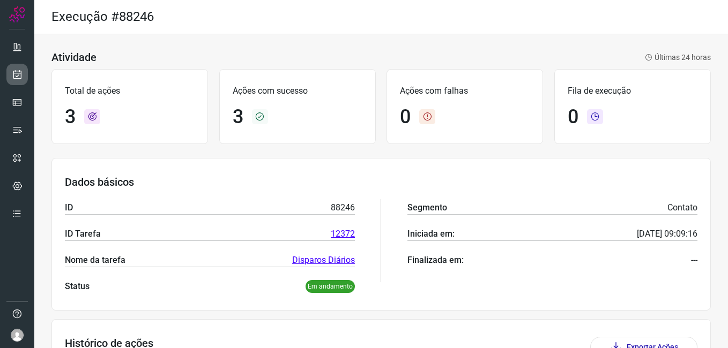
click at [25, 75] on link at bounding box center [16, 74] width 21 height 21
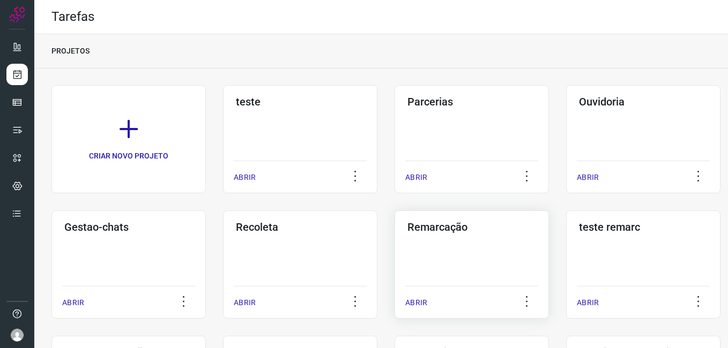
click at [494, 251] on div "Remarcação ABRIR" at bounding box center [471, 265] width 154 height 108
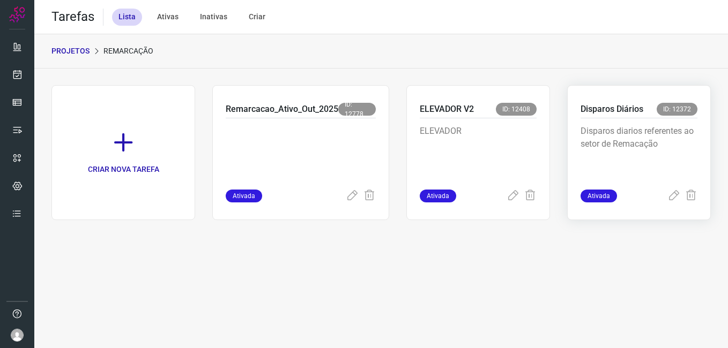
click at [625, 148] on p "Disparos diarios referentes ao setor de Remacação" at bounding box center [638, 152] width 117 height 54
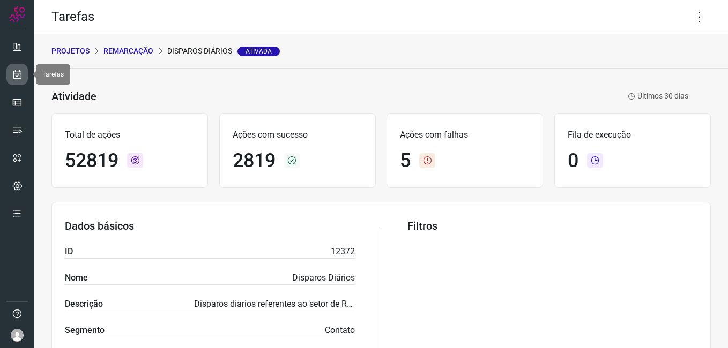
click at [21, 75] on icon at bounding box center [17, 74] width 11 height 11
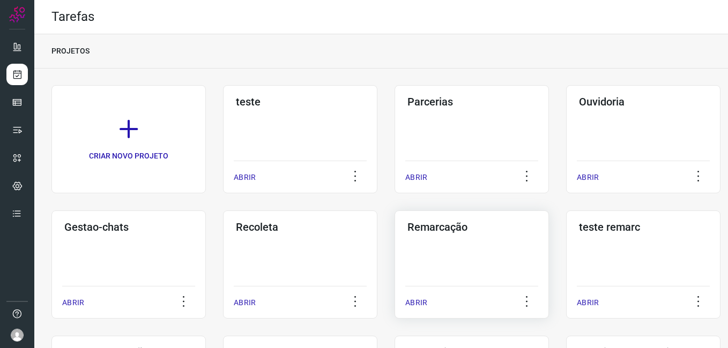
click at [487, 279] on div "Remarcação ABRIR" at bounding box center [471, 265] width 154 height 108
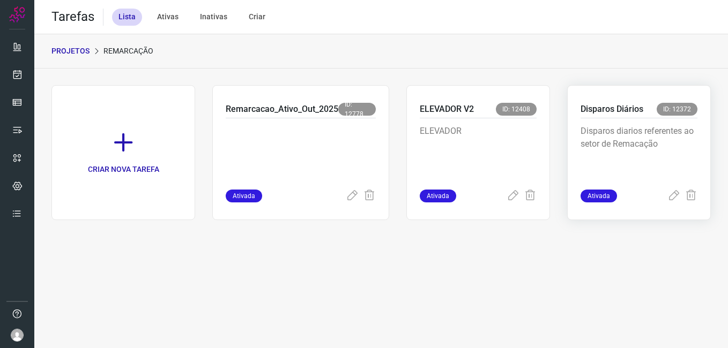
click at [604, 116] on div "Disparos Diários ID: 12372" at bounding box center [638, 111] width 117 height 16
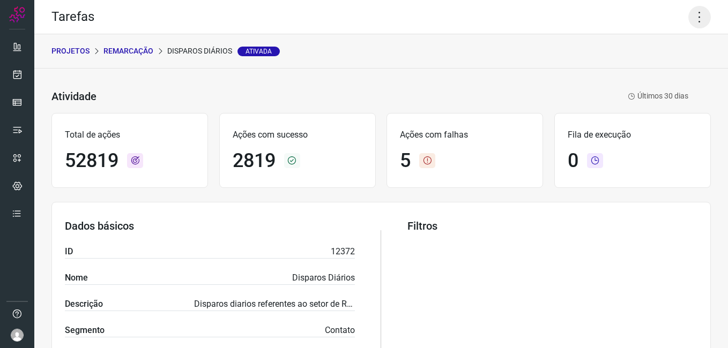
click at [694, 22] on icon at bounding box center [699, 17] width 23 height 23
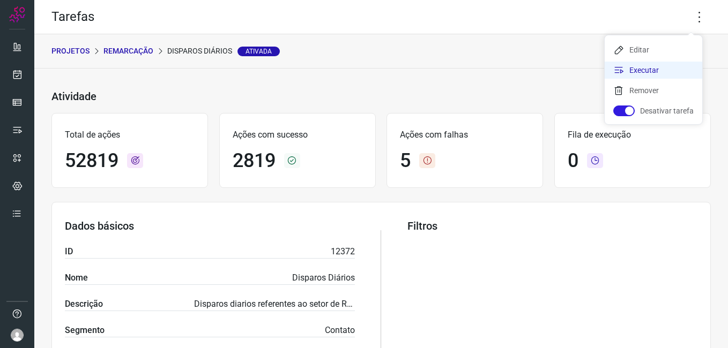
click at [667, 75] on li "Executar" at bounding box center [654, 70] width 98 height 17
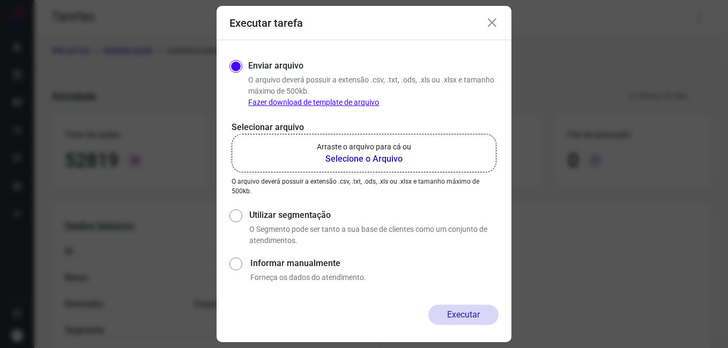
click at [349, 160] on b "Selecione o Arquivo" at bounding box center [364, 159] width 94 height 13
click at [0, 0] on input "Arraste o arquivo para cá ou Selecione o Arquivo" at bounding box center [0, 0] width 0 height 0
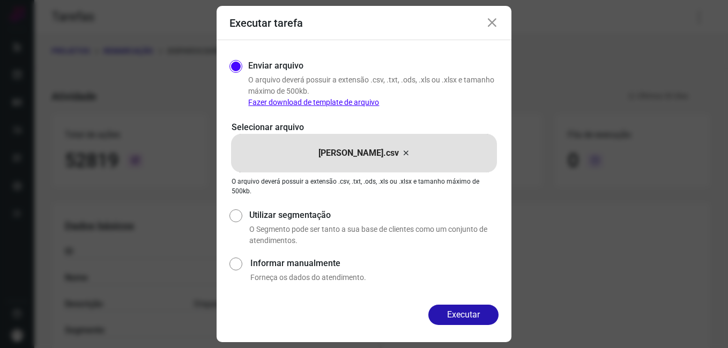
click at [466, 308] on button "Executar" at bounding box center [463, 315] width 70 height 20
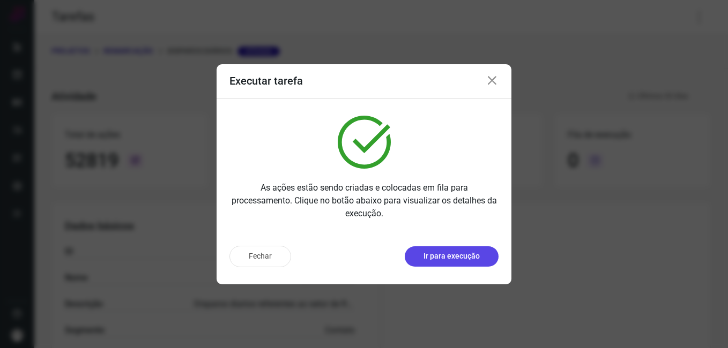
click at [458, 258] on p "Ir para execução" at bounding box center [451, 256] width 56 height 11
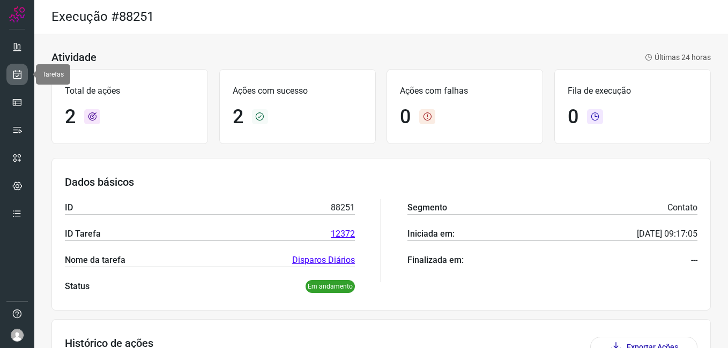
click at [8, 77] on link at bounding box center [16, 74] width 21 height 21
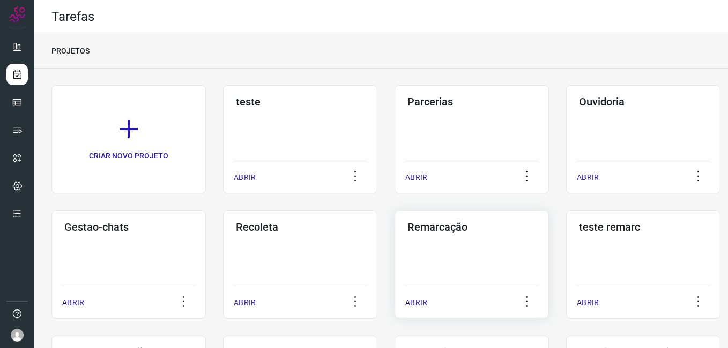
click at [475, 260] on div "Remarcação ABRIR" at bounding box center [471, 265] width 154 height 108
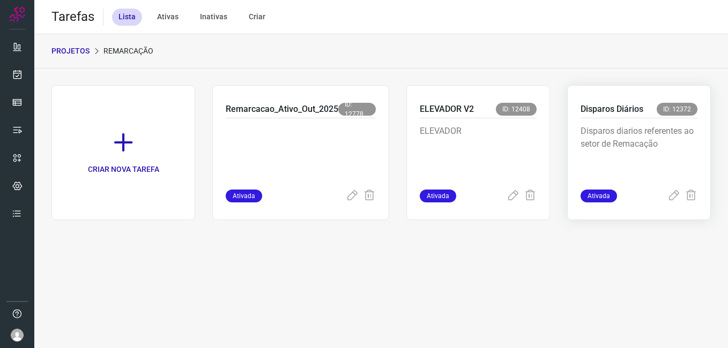
click at [637, 148] on p "Disparos diarios referentes ao setor de Remacação" at bounding box center [638, 152] width 117 height 54
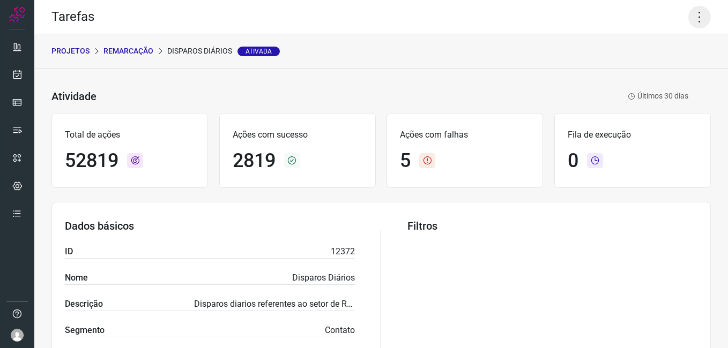
click at [693, 14] on icon at bounding box center [699, 17] width 23 height 23
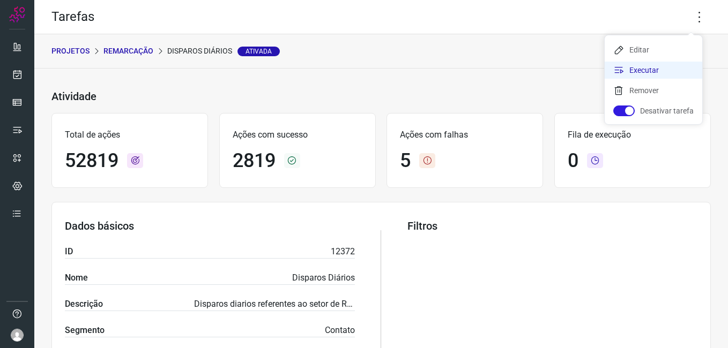
click at [642, 75] on li "Executar" at bounding box center [654, 70] width 98 height 17
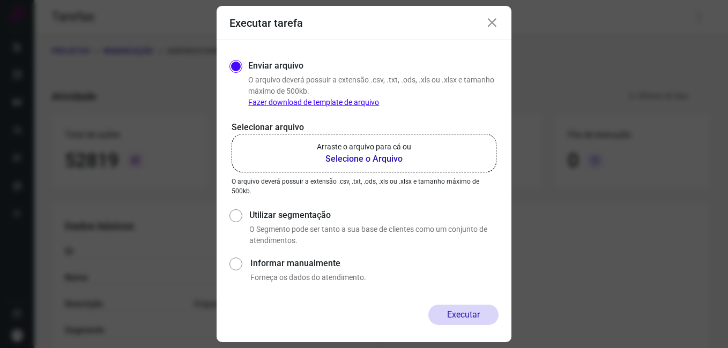
click at [389, 163] on b "Selecione o Arquivo" at bounding box center [364, 159] width 94 height 13
click at [0, 0] on input "Arraste o arquivo para cá ou Selecione o Arquivo" at bounding box center [0, 0] width 0 height 0
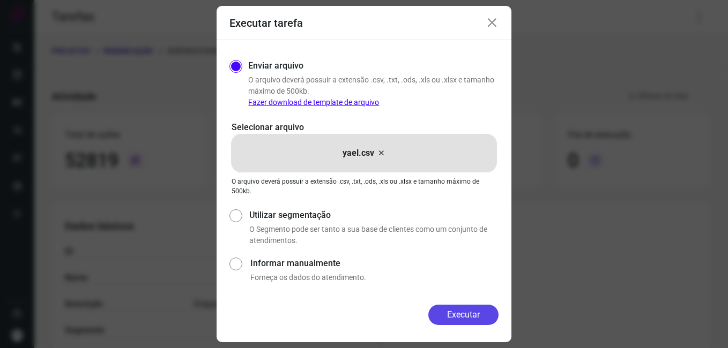
click at [460, 309] on button "Executar" at bounding box center [463, 315] width 70 height 20
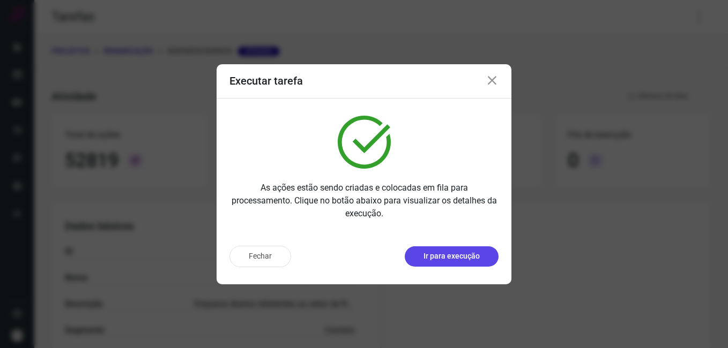
click at [468, 260] on p "Ir para execução" at bounding box center [451, 256] width 56 height 11
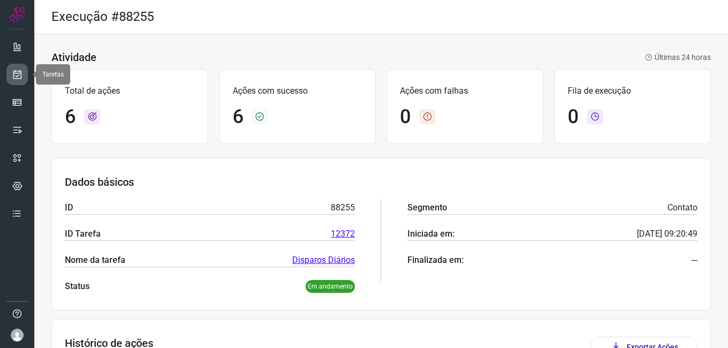
click at [20, 75] on icon at bounding box center [17, 74] width 11 height 11
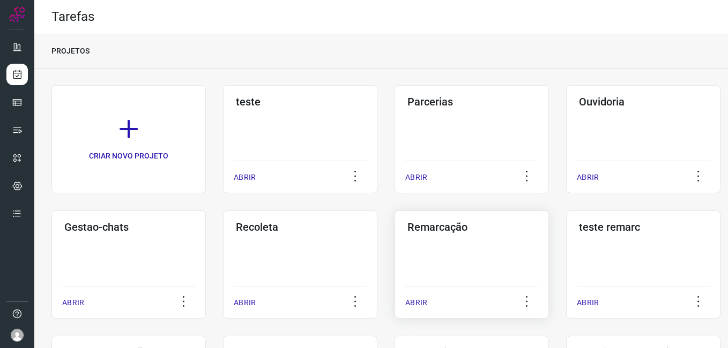
click at [445, 234] on div "Remarcação ABRIR" at bounding box center [471, 265] width 154 height 108
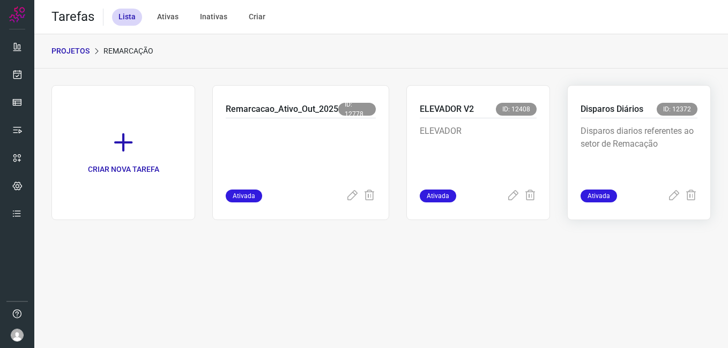
click at [659, 123] on div "Disparos diarios referentes ao setor de Remacação" at bounding box center [638, 153] width 117 height 71
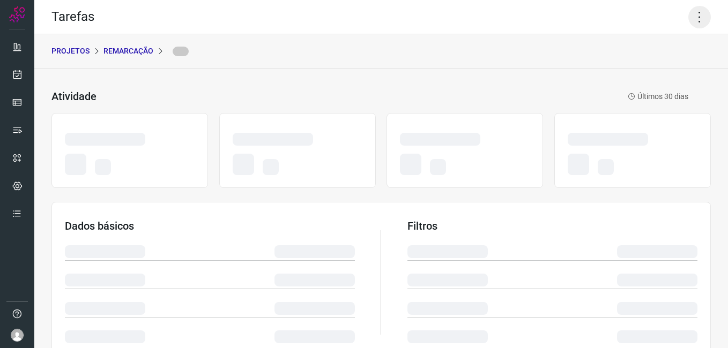
click at [688, 20] on icon at bounding box center [699, 17] width 23 height 23
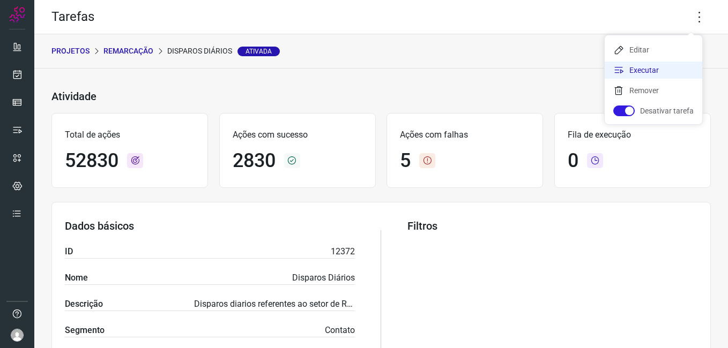
click at [668, 70] on li "Executar" at bounding box center [654, 70] width 98 height 17
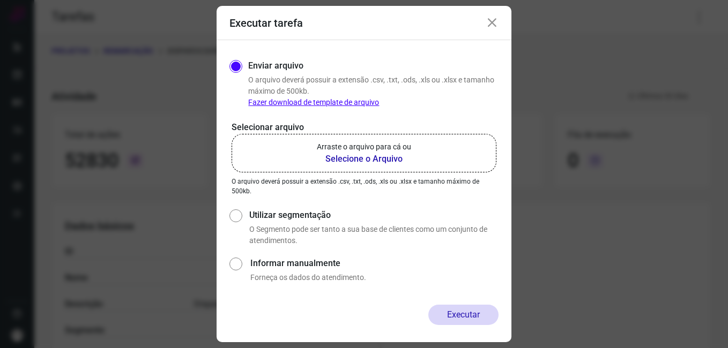
click at [359, 159] on b "Selecione o Arquivo" at bounding box center [364, 159] width 94 height 13
click at [0, 0] on input "Arraste o arquivo para cá ou Selecione o Arquivo" at bounding box center [0, 0] width 0 height 0
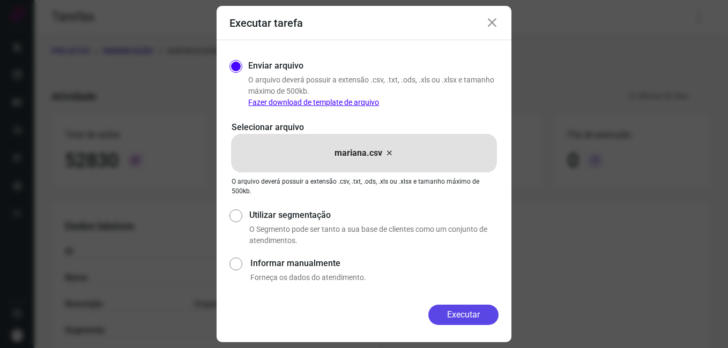
click at [479, 311] on button "Executar" at bounding box center [463, 315] width 70 height 20
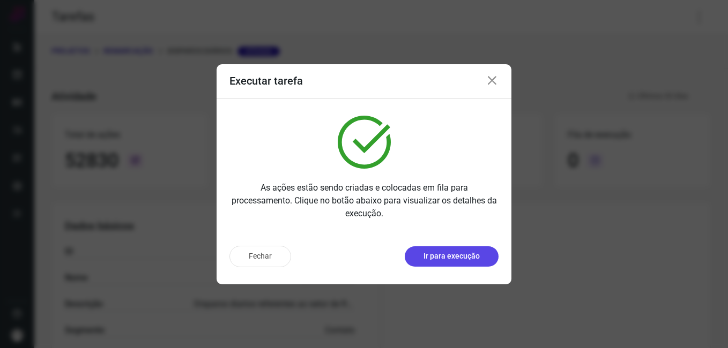
click at [435, 252] on p "Ir para execução" at bounding box center [451, 256] width 56 height 11
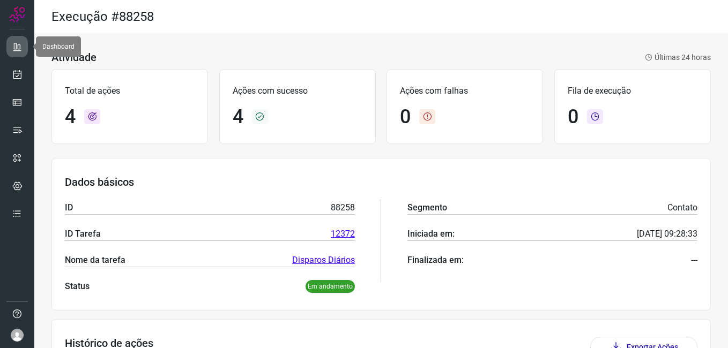
click at [22, 53] on link at bounding box center [16, 46] width 21 height 21
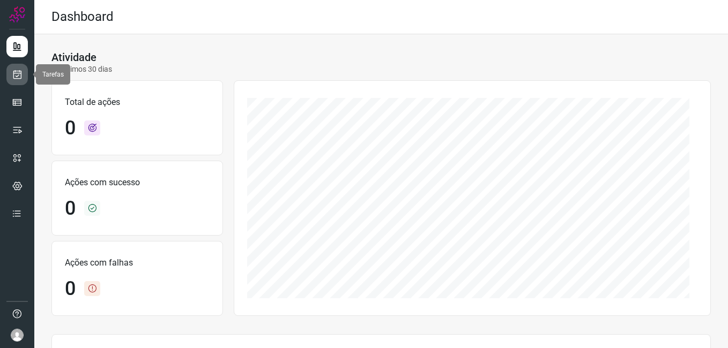
click at [21, 81] on link at bounding box center [16, 74] width 21 height 21
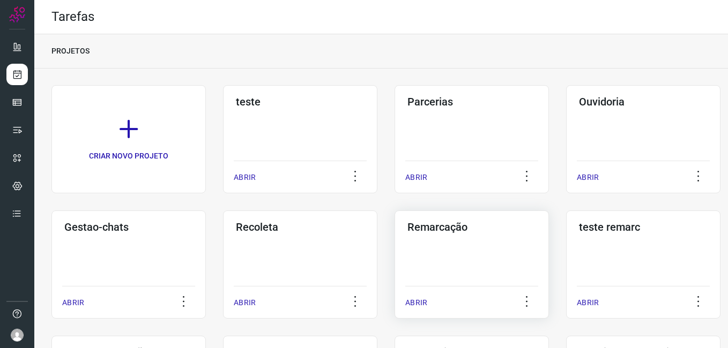
click at [427, 258] on div "Remarcação ABRIR" at bounding box center [471, 265] width 154 height 108
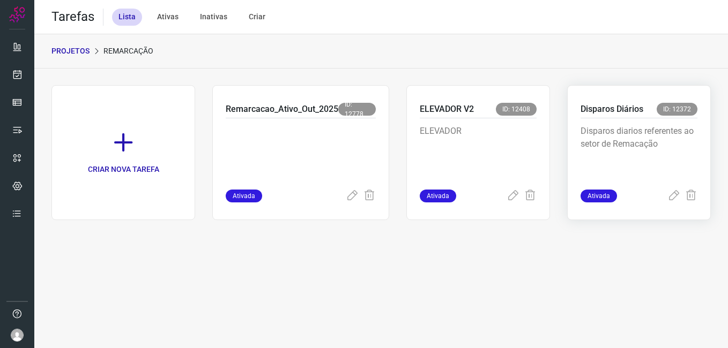
click at [639, 155] on p "Disparos diarios referentes ao setor de Remacação" at bounding box center [638, 152] width 117 height 54
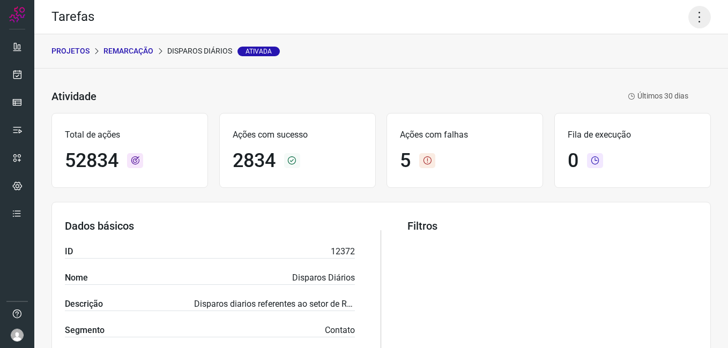
click at [688, 20] on icon at bounding box center [699, 17] width 23 height 23
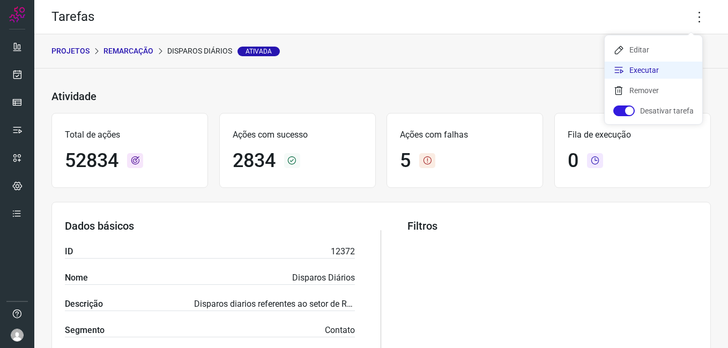
click at [634, 74] on li "Executar" at bounding box center [654, 70] width 98 height 17
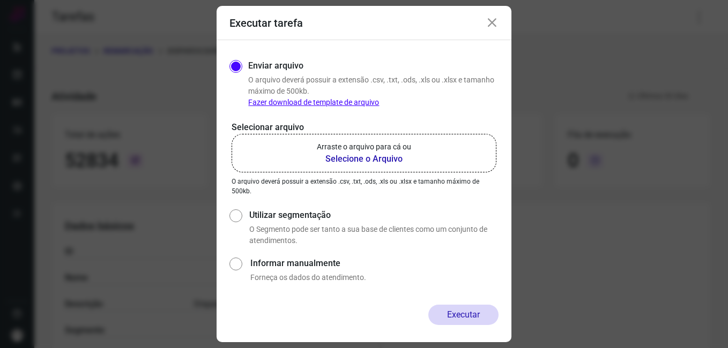
click at [386, 159] on b "Selecione o Arquivo" at bounding box center [364, 159] width 94 height 13
click at [0, 0] on input "Arraste o arquivo para cá ou Selecione o Arquivo" at bounding box center [0, 0] width 0 height 0
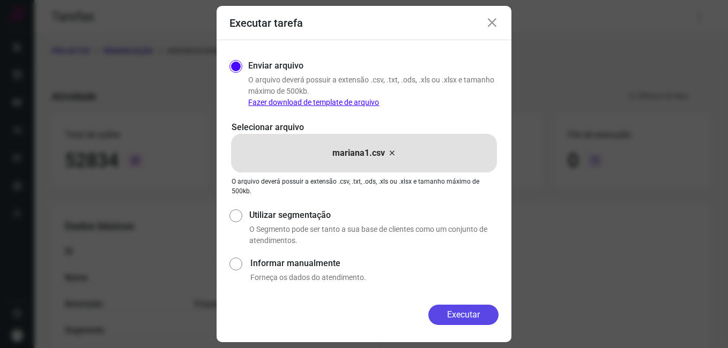
click at [472, 319] on button "Executar" at bounding box center [463, 315] width 70 height 20
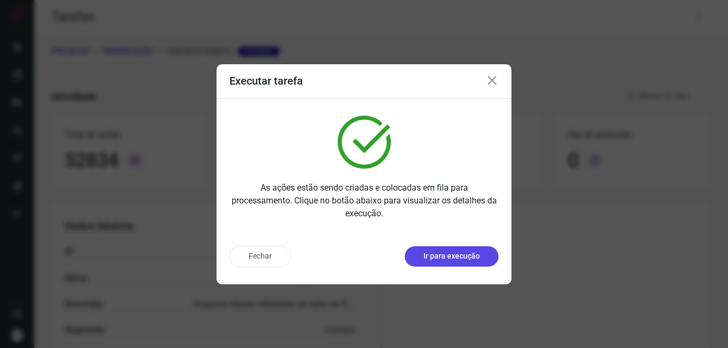
click at [457, 260] on p "Ir para execução" at bounding box center [451, 256] width 56 height 11
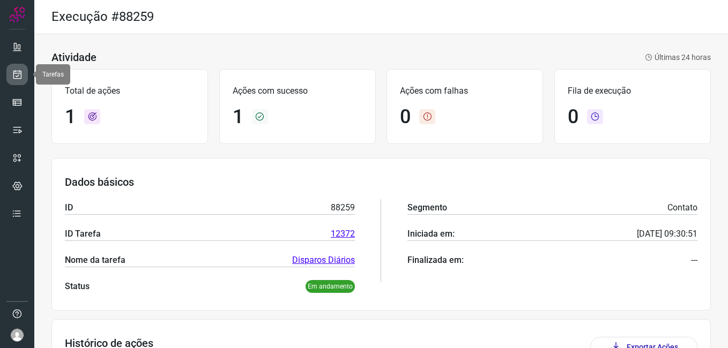
click at [16, 81] on link at bounding box center [16, 74] width 21 height 21
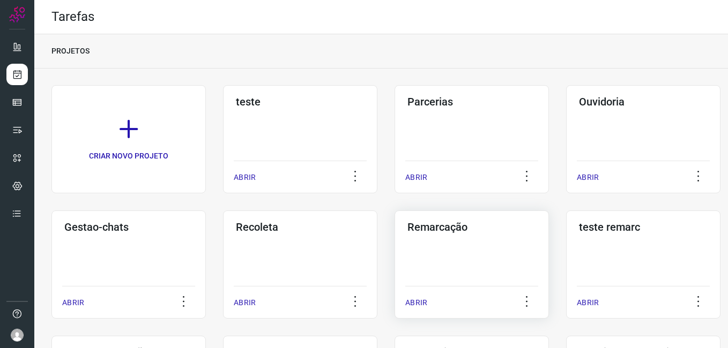
click at [467, 237] on div "Remarcação ABRIR" at bounding box center [471, 265] width 154 height 108
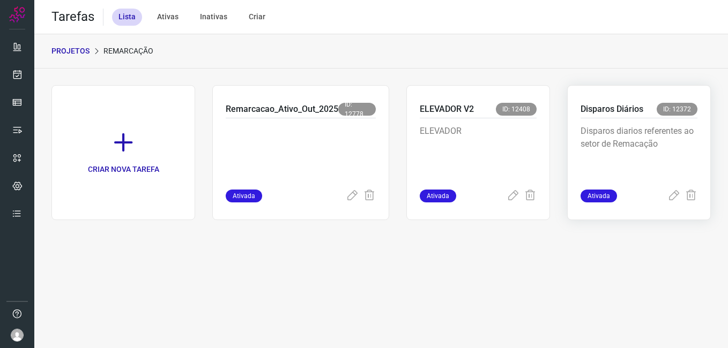
click at [693, 154] on p "Disparos diarios referentes ao setor de Remacação" at bounding box center [638, 152] width 117 height 54
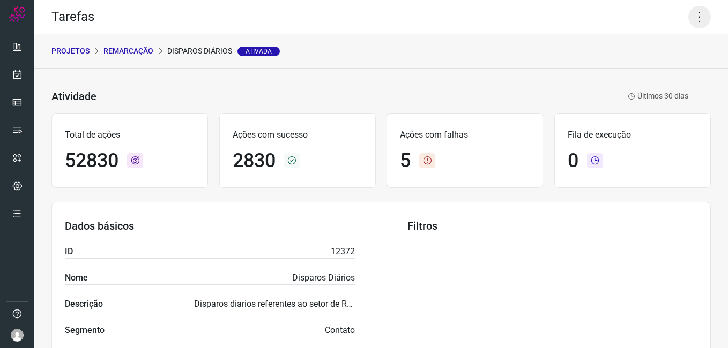
click at [701, 21] on icon at bounding box center [699, 17] width 23 height 23
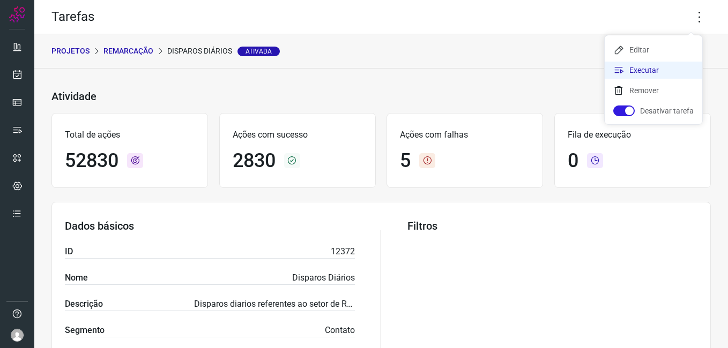
click at [663, 68] on li "Executar" at bounding box center [654, 70] width 98 height 17
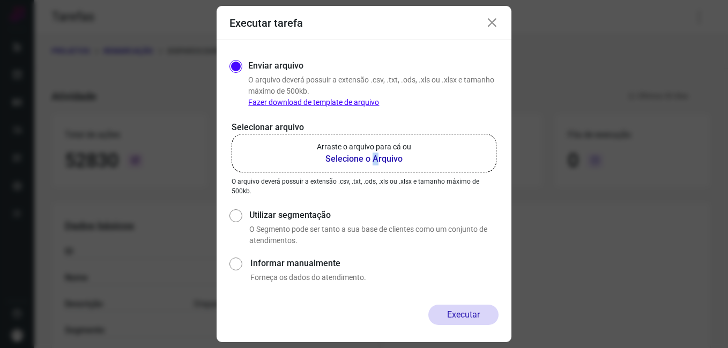
click at [377, 165] on label "Arraste o arquivo para cá ou Selecione o Arquivo" at bounding box center [364, 153] width 265 height 39
drag, startPoint x: 377, startPoint y: 165, endPoint x: 343, endPoint y: 159, distance: 34.8
click at [343, 159] on b "Selecione o Arquivo" at bounding box center [364, 159] width 94 height 13
click at [0, 0] on input "Arraste o arquivo para cá ou Selecione o Arquivo" at bounding box center [0, 0] width 0 height 0
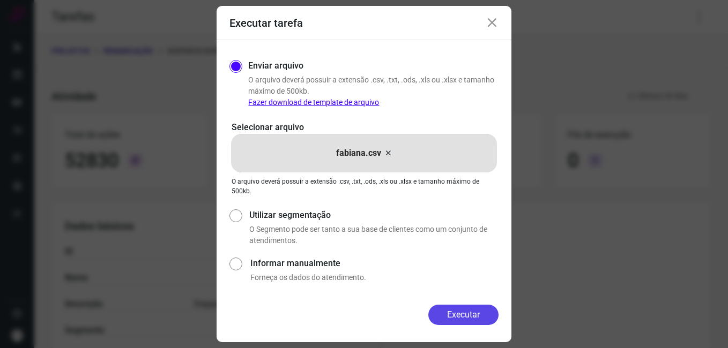
click at [466, 316] on button "Executar" at bounding box center [463, 315] width 70 height 20
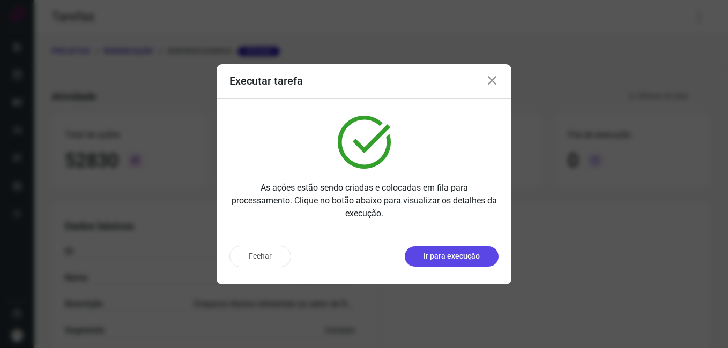
click at [446, 248] on button "Ir para execução" at bounding box center [452, 257] width 94 height 20
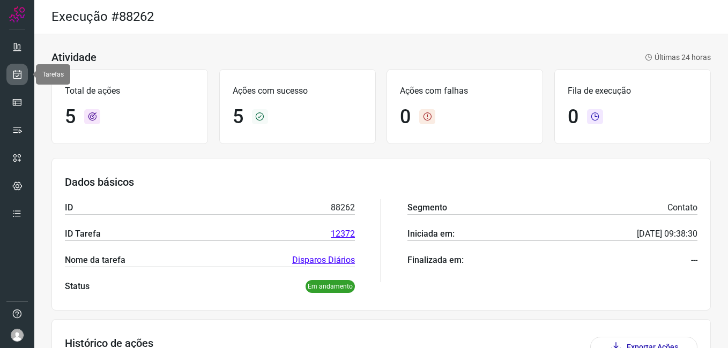
click at [18, 79] on icon at bounding box center [17, 74] width 11 height 11
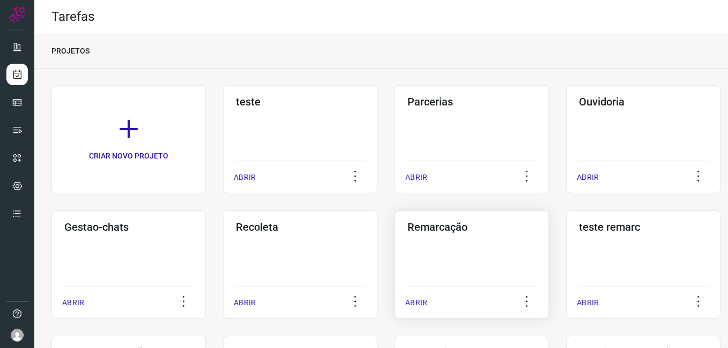
click at [446, 266] on div "Remarcação ABRIR" at bounding box center [471, 265] width 154 height 108
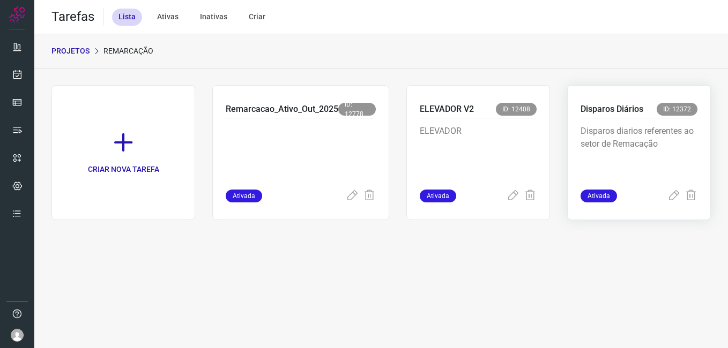
click at [623, 111] on p "Disparos Diários" at bounding box center [611, 109] width 63 height 13
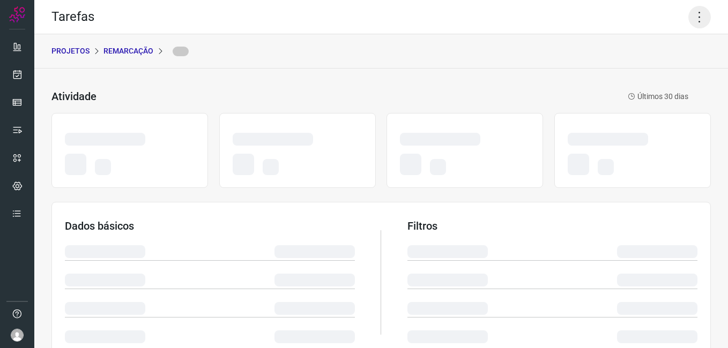
click at [689, 21] on icon at bounding box center [699, 17] width 23 height 23
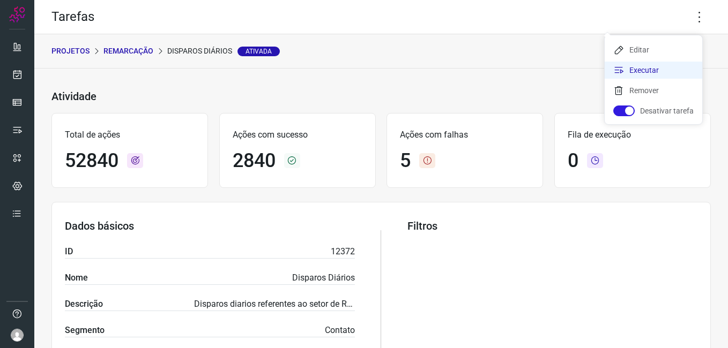
click at [634, 72] on li "Executar" at bounding box center [654, 70] width 98 height 17
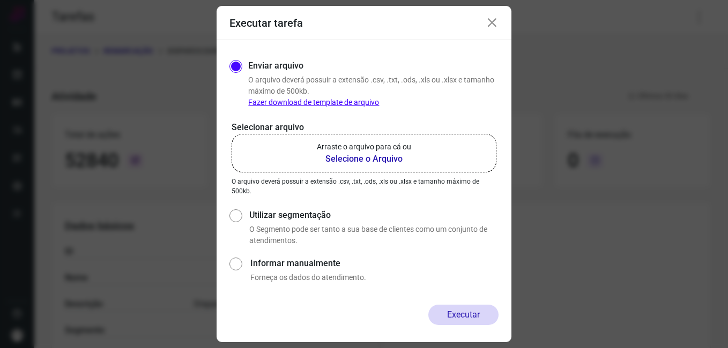
click at [373, 136] on label "Arraste o arquivo para cá ou Selecione o Arquivo" at bounding box center [364, 153] width 265 height 39
click at [0, 0] on input "Arraste o arquivo para cá ou Selecione o Arquivo" at bounding box center [0, 0] width 0 height 0
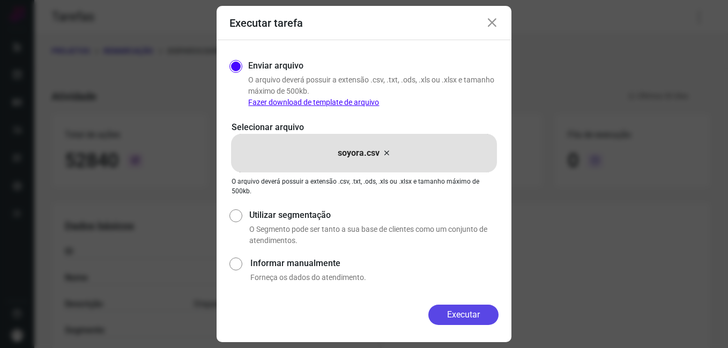
click at [456, 316] on button "Executar" at bounding box center [463, 315] width 70 height 20
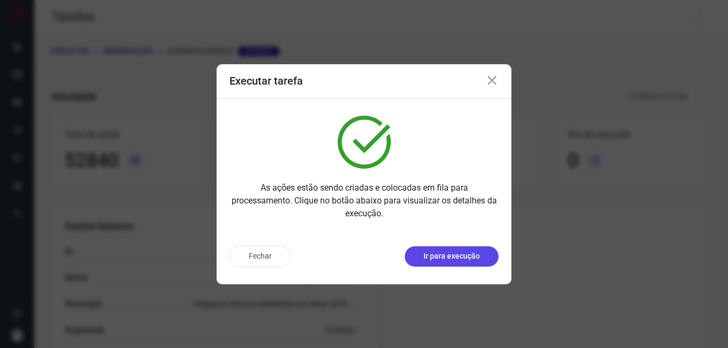
click at [426, 263] on button "Ir para execução" at bounding box center [452, 257] width 94 height 20
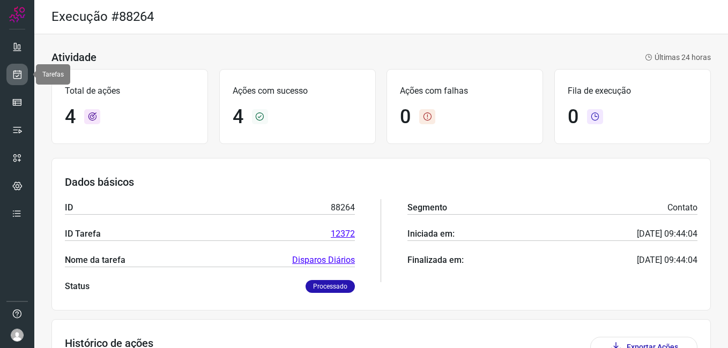
click at [12, 75] on icon at bounding box center [17, 74] width 11 height 11
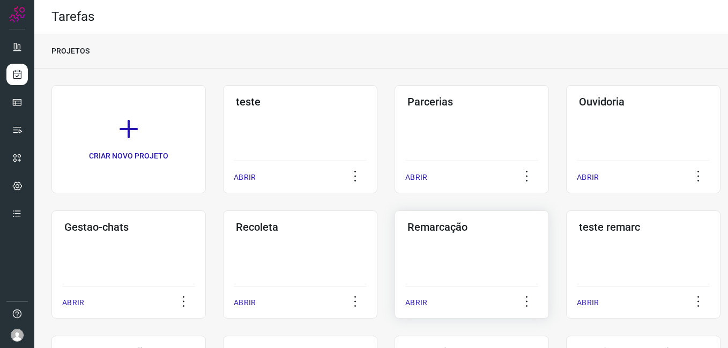
click at [488, 232] on h3 "Remarcação" at bounding box center [471, 227] width 129 height 13
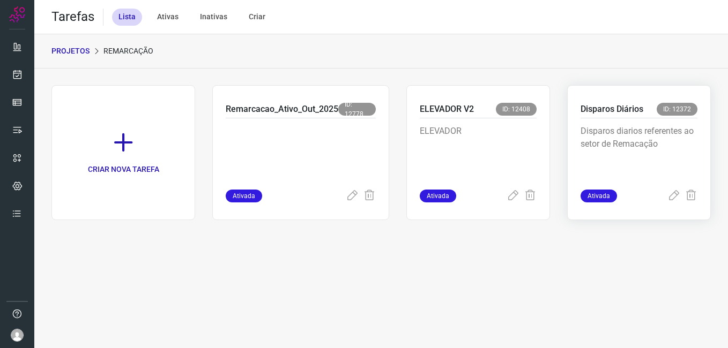
click at [599, 161] on p "Disparos diarios referentes ao setor de Remacação" at bounding box center [638, 152] width 117 height 54
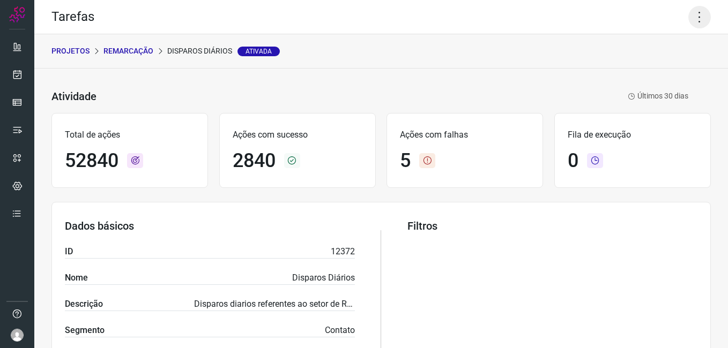
click at [691, 19] on icon at bounding box center [699, 17] width 23 height 23
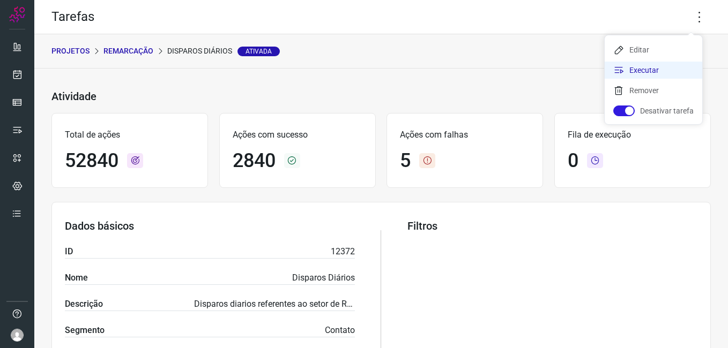
click at [646, 69] on li "Executar" at bounding box center [654, 70] width 98 height 17
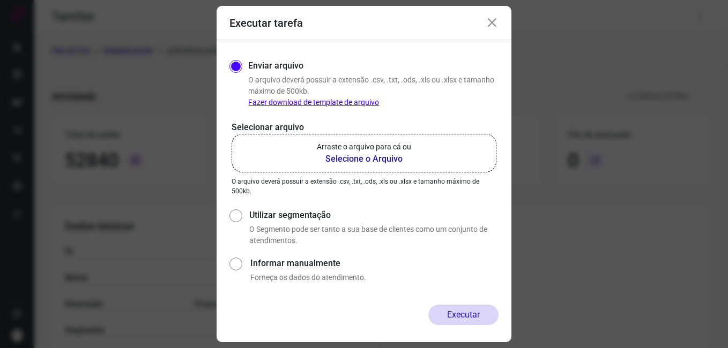
click at [375, 157] on b "Selecione o Arquivo" at bounding box center [364, 159] width 94 height 13
click at [0, 0] on input "Arraste o arquivo para cá ou Selecione o Arquivo" at bounding box center [0, 0] width 0 height 0
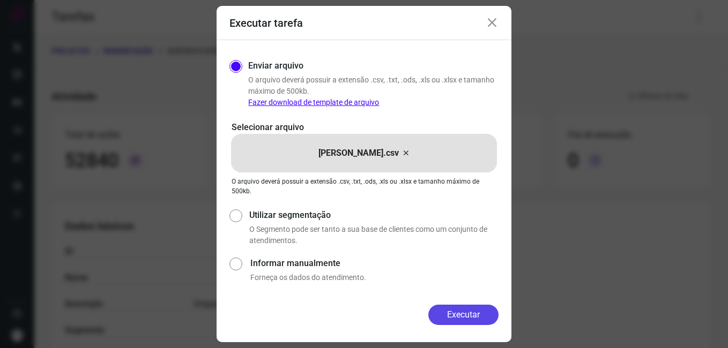
click at [467, 314] on button "Executar" at bounding box center [463, 315] width 70 height 20
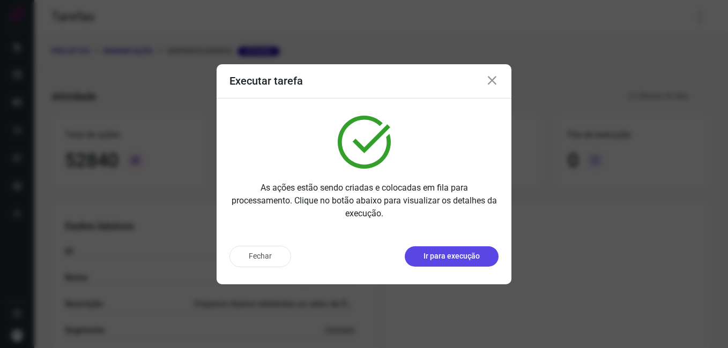
click at [430, 249] on button "Ir para execução" at bounding box center [452, 257] width 94 height 20
